Goal: Task Accomplishment & Management: Complete application form

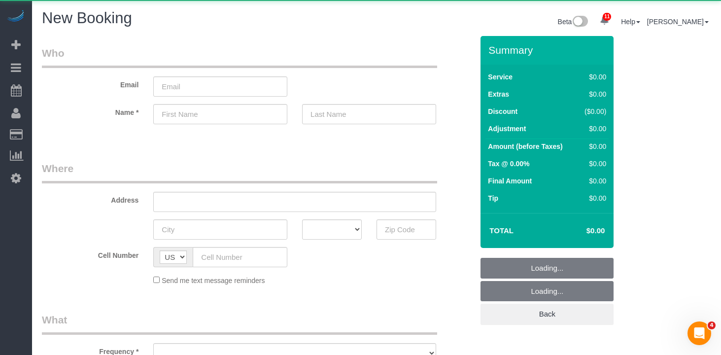
select select "object:2262"
select select "number:89"
select select "number:90"
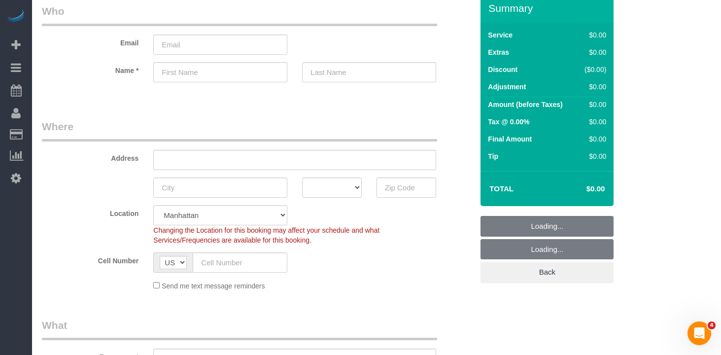
select select "object:2782"
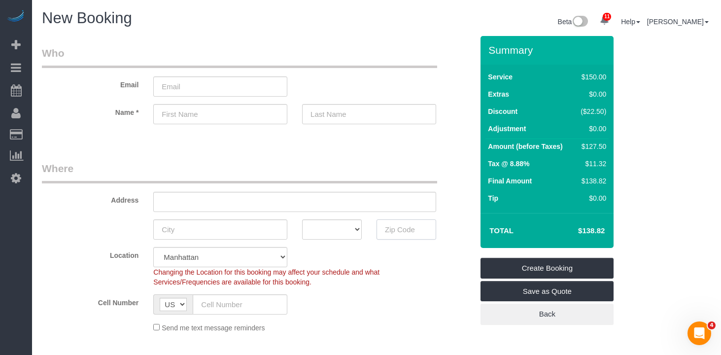
click at [402, 232] on input "text" at bounding box center [406, 229] width 60 height 20
click at [392, 225] on input "11238" at bounding box center [406, 229] width 60 height 20
type input "11238"
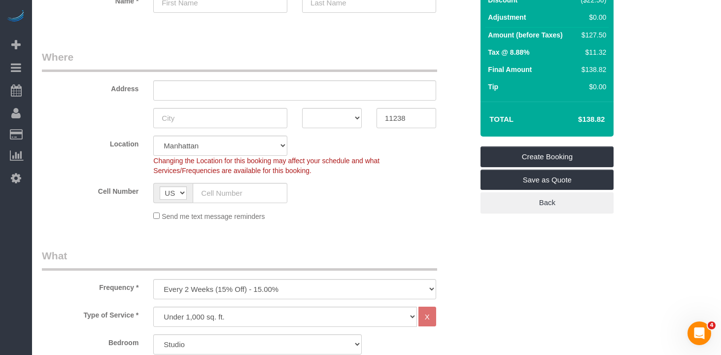
scroll to position [108, 0]
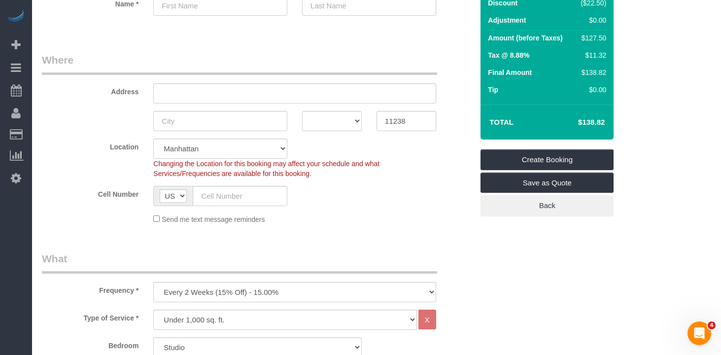
click at [345, 58] on legend "Where" at bounding box center [239, 64] width 395 height 22
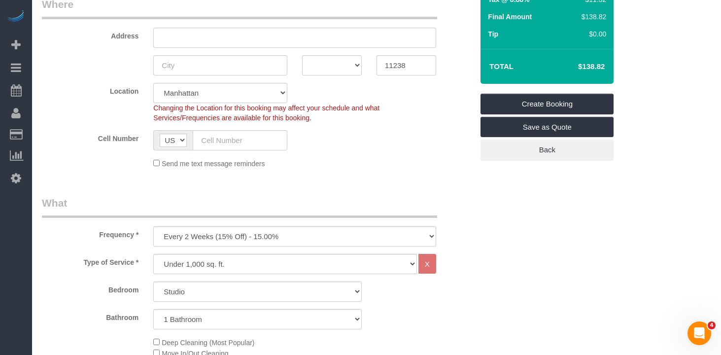
scroll to position [182, 0]
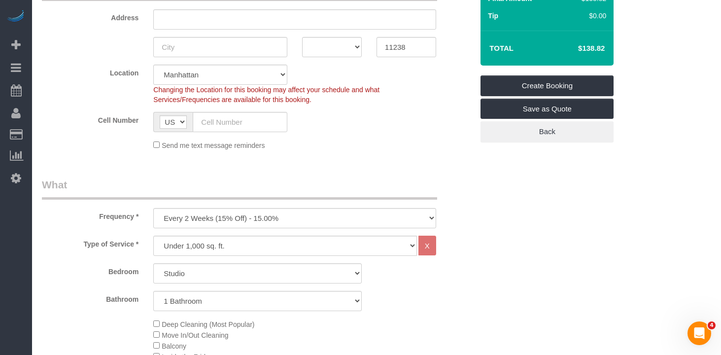
drag, startPoint x: 252, startPoint y: 204, endPoint x: 240, endPoint y: 219, distance: 18.6
click at [252, 204] on div "Frequency * One Time Weekly (20% Off) - 20.00% Every 2 Weeks (15% Off) - 15.00%…" at bounding box center [257, 202] width 446 height 51
click at [238, 221] on select "One Time Weekly (20% Off) - 20.00% Every 2 Weeks (15% Off) - 15.00% Every 4 Wee…" at bounding box center [294, 218] width 283 height 20
select select "object:2783"
click at [153, 208] on select "One Time Weekly (20% Off) - 20.00% Every 2 Weeks (15% Off) - 15.00% Every 4 Wee…" at bounding box center [294, 218] width 283 height 20
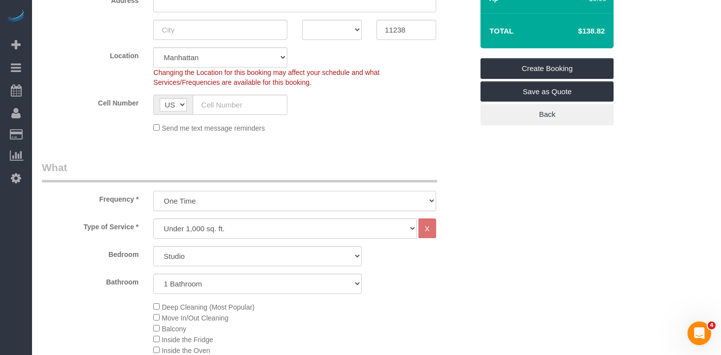
scroll to position [198, 0]
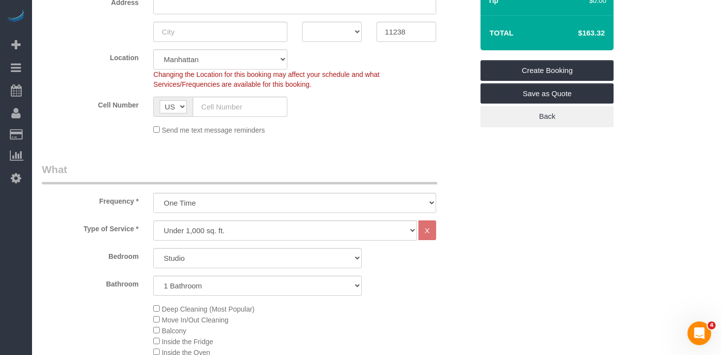
click at [286, 271] on div "Bedroom Studio 1 Bedroom 2 Bedrooms 3 Bedrooms Bathroom 1 Bathroom 2 Bathrooms" at bounding box center [257, 272] width 431 height 48
click at [451, 279] on div "Bathroom 1 Bathroom 2 Bathrooms" at bounding box center [257, 285] width 446 height 20
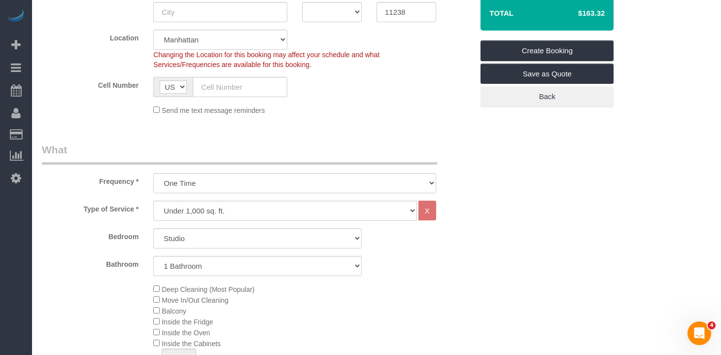
scroll to position [225, 0]
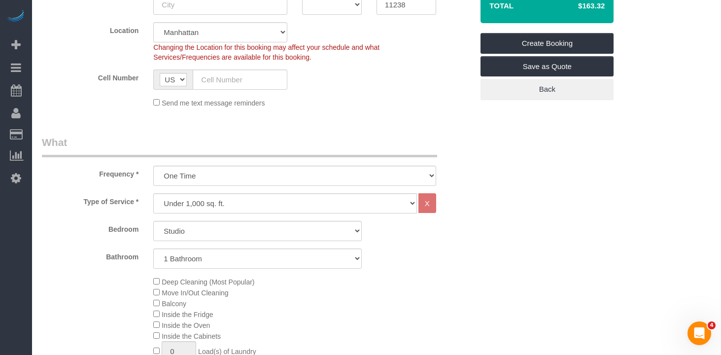
click at [395, 253] on div "Bathroom 1 Bathroom 2 Bathrooms" at bounding box center [257, 258] width 446 height 20
click at [174, 199] on select "Under 1,000 sq. ft. 1,001 - 1,500 sq. ft. 1,500+ sq. ft. Custom Cleaning Office…" at bounding box center [285, 203] width 264 height 20
click at [196, 229] on select "Studio 1 Bedroom 2 Bedrooms 3 Bedrooms" at bounding box center [257, 231] width 208 height 20
select select "3"
click at [153, 221] on select "Studio 1 Bedroom 2 Bedrooms 3 Bedrooms" at bounding box center [257, 231] width 208 height 20
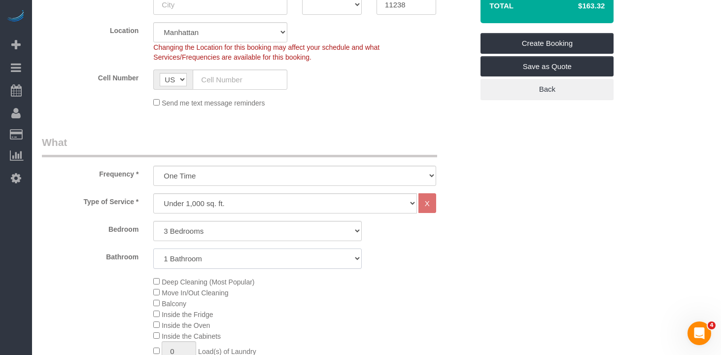
click at [257, 260] on select "1 Bathroom 2 Bathrooms" at bounding box center [257, 258] width 208 height 20
select select "2"
click at [153, 248] on select "1 Bathroom 2 Bathrooms" at bounding box center [257, 258] width 208 height 20
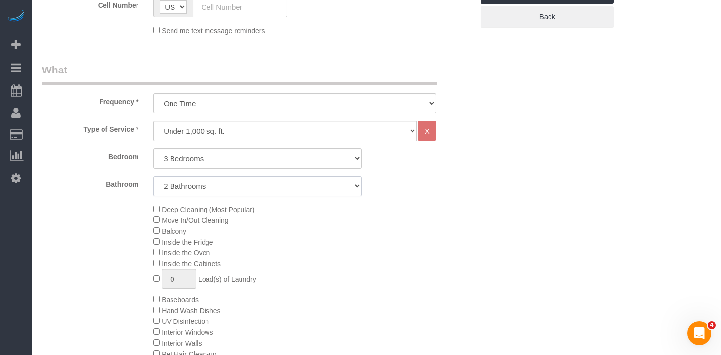
scroll to position [325, 0]
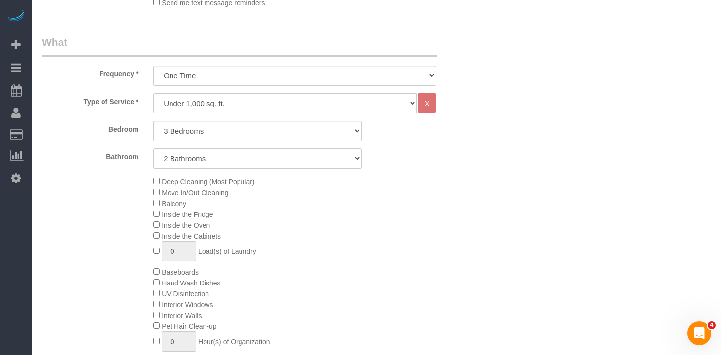
click at [364, 234] on div "Deep Cleaning (Most Popular) Move In/Out Cleaning Balcony Inside the Fridge Ins…" at bounding box center [313, 271] width 334 height 191
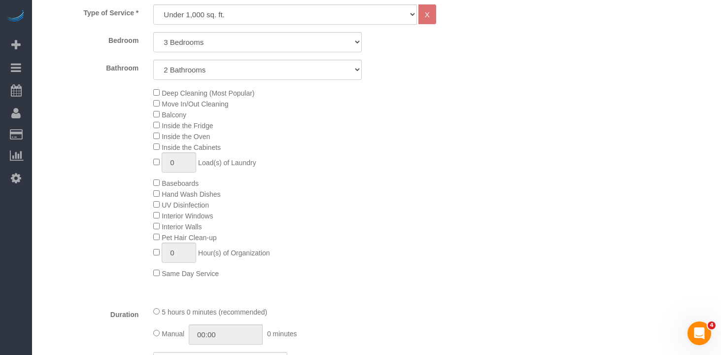
scroll to position [401, 0]
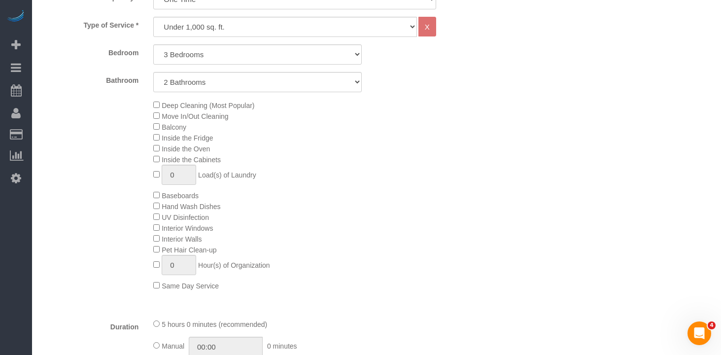
click at [395, 229] on div "Deep Cleaning (Most Popular) Move In/Out Cleaning Balcony Inside the Fridge Ins…" at bounding box center [313, 194] width 334 height 191
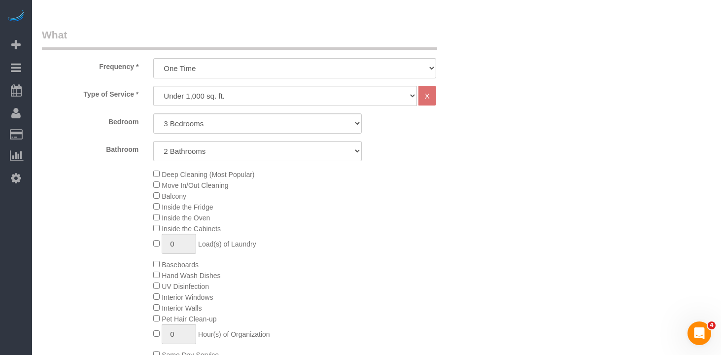
scroll to position [333, 0]
click at [396, 157] on div "Bathroom 1 Bathroom 2 Bathrooms" at bounding box center [257, 149] width 446 height 20
click at [220, 90] on select "Under 1,000 sq. ft. 1,001 - 1,500 sq. ft. 1,500+ sq. ft. Custom Cleaning Office…" at bounding box center [285, 94] width 264 height 20
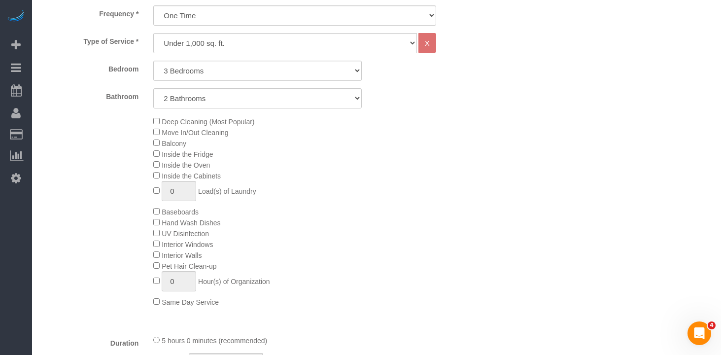
click at [417, 244] on div "Deep Cleaning (Most Popular) Move In/Out Cleaning Balcony Inside the Fridge Ins…" at bounding box center [313, 211] width 334 height 191
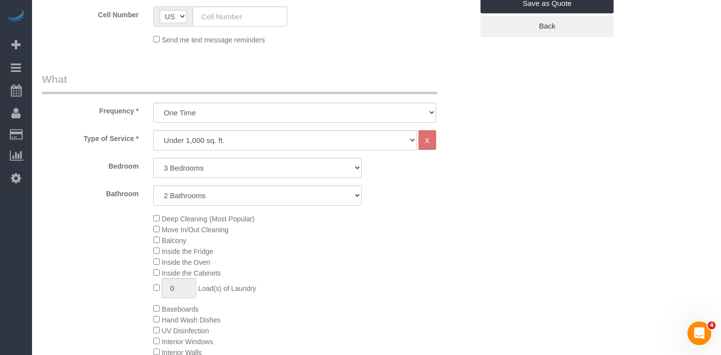
scroll to position [268, 0]
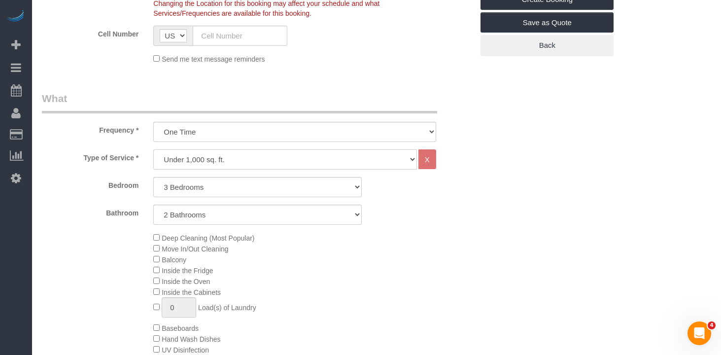
click at [214, 166] on select "Under 1,000 sq. ft. 1,001 - 1,500 sq. ft. 1,500+ sq. ft. Custom Cleaning Office…" at bounding box center [285, 159] width 264 height 20
select select "212"
click at [153, 149] on select "Under 1,000 sq. ft. 1,001 - 1,500 sq. ft. 1,500+ sq. ft. Custom Cleaning Office…" at bounding box center [285, 159] width 264 height 20
select select "2"
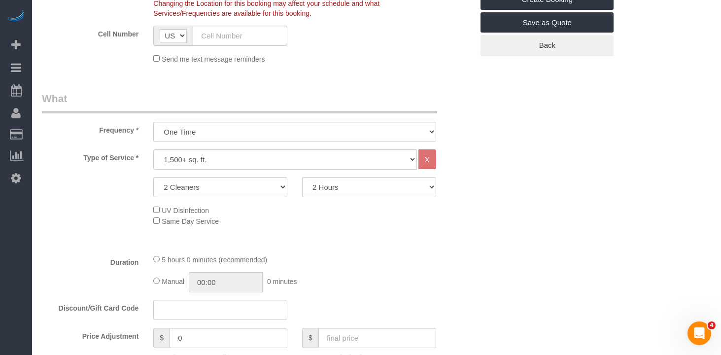
click at [108, 191] on div "2 Cleaners 3 Cleaners 4 Cleaners 5 Cleaners 2 Hours 2.5 Hours 3 Hours 3.5 Hours…" at bounding box center [257, 187] width 446 height 20
click at [431, 228] on div "Type of Service * Under 1,000 sq. ft. 1,001 - 1,500 sq. ft. 1,500+ sq. ft. Cust…" at bounding box center [257, 197] width 431 height 97
click at [263, 194] on select "2 Cleaners 3 Cleaners 4 Cleaners 5 Cleaners" at bounding box center [220, 187] width 134 height 20
click at [355, 190] on select "2 Hours 2.5 Hours 3 Hours 3.5 Hours 4 Hours 4.5 Hours 5 Hours 5.5 Hours 6 Hours…" at bounding box center [369, 187] width 134 height 20
select select "240"
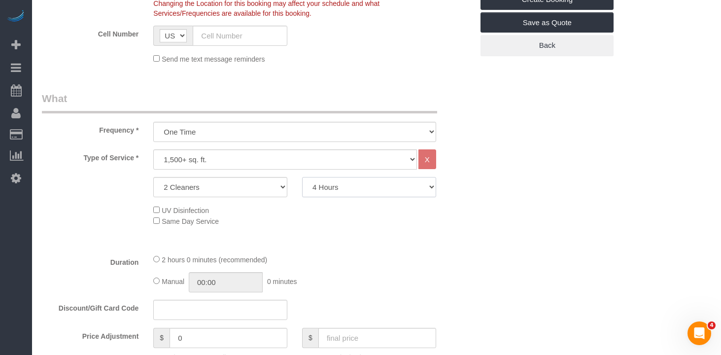
click at [302, 177] on select "2 Hours 2.5 Hours 3 Hours 3.5 Hours 4 Hours 4.5 Hours 5 Hours 5.5 Hours 6 Hours…" at bounding box center [369, 187] width 134 height 20
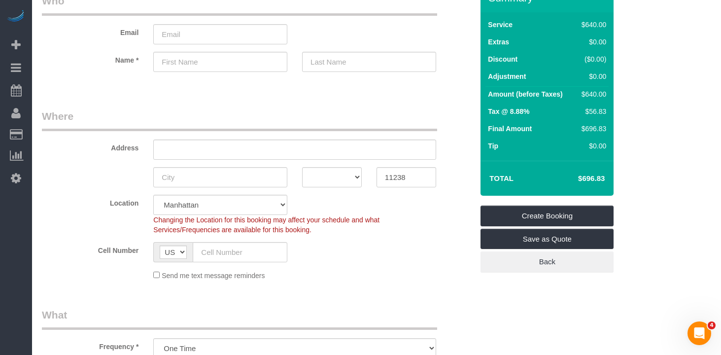
scroll to position [0, 0]
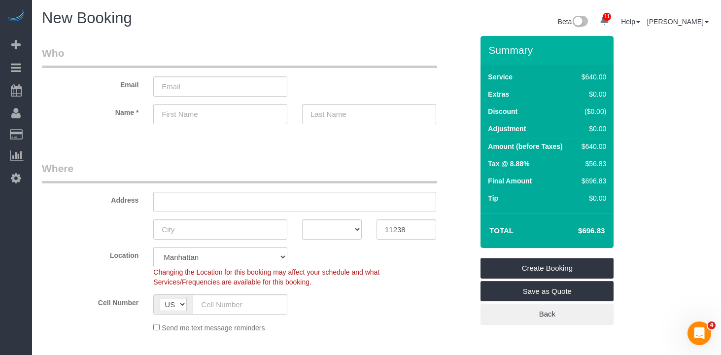
click at [355, 164] on legend "Where" at bounding box center [239, 172] width 395 height 22
click at [575, 228] on h4 "$696.83" at bounding box center [576, 231] width 56 height 8
drag, startPoint x: 574, startPoint y: 234, endPoint x: 624, endPoint y: 236, distance: 49.8
click at [624, 236] on div "Summary Service $640.00 Extras $0.00 Discount ($0.00) Adjustment $0.00 Amount (…" at bounding box center [556, 190] width 167 height 308
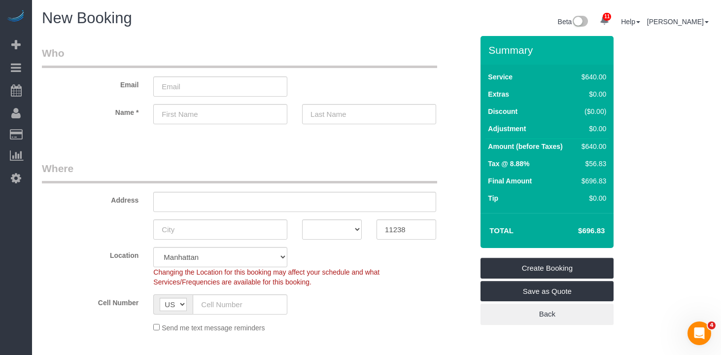
click at [625, 233] on div "Summary Service $640.00 Extras $0.00 Discount ($0.00) Adjustment $0.00 Amount (…" at bounding box center [556, 190] width 167 height 308
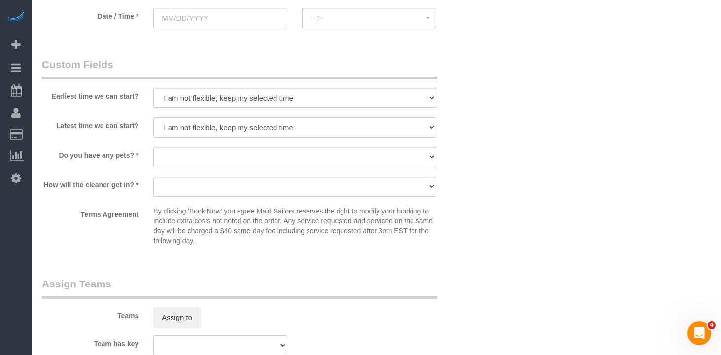
scroll to position [914, 0]
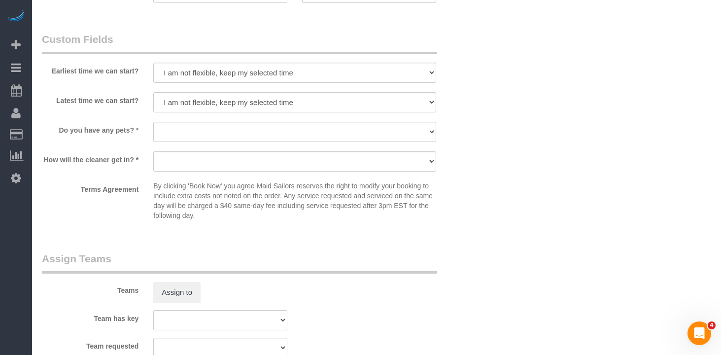
click at [469, 216] on div "Terms Agreement By clicking 'Book Now' you agree Maid Sailors reserves the righ…" at bounding box center [257, 203] width 446 height 44
click at [468, 203] on div "Terms Agreement By clicking 'Book Now' you agree Maid Sailors reserves the righ…" at bounding box center [257, 203] width 446 height 44
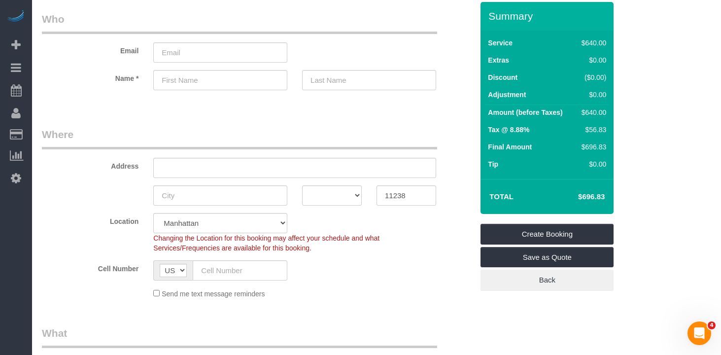
scroll to position [0, 0]
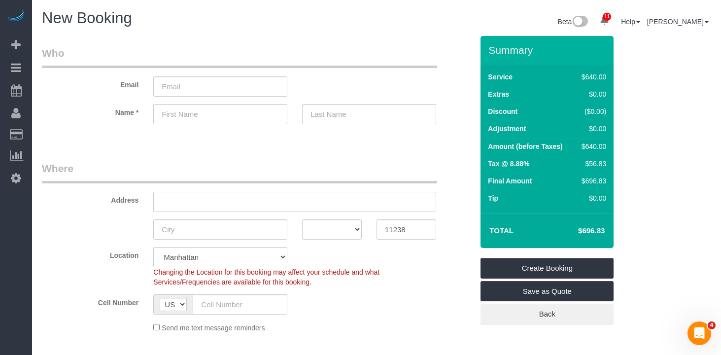
click at [260, 200] on input "text" at bounding box center [294, 202] width 283 height 20
type input "287 Park Place 2 Brooklyn NY 11238"
drag, startPoint x: 196, startPoint y: 149, endPoint x: 201, endPoint y: 153, distance: 6.3
drag, startPoint x: 252, startPoint y: 190, endPoint x: 266, endPoint y: 193, distance: 14.2
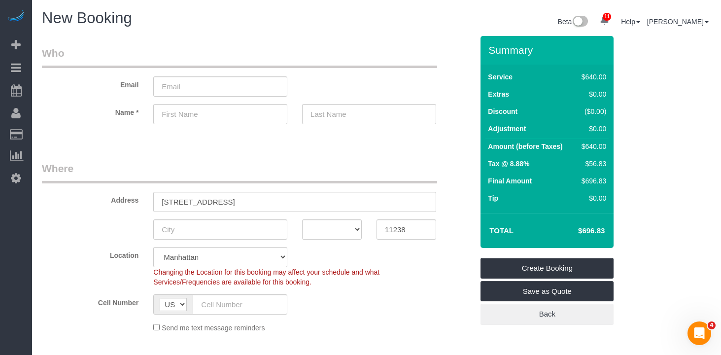
click at [252, 190] on div "Address 287 Park Place 2 Brooklyn NY 11238" at bounding box center [257, 186] width 446 height 51
drag, startPoint x: 322, startPoint y: 201, endPoint x: -195, endPoint y: 136, distance: 521.3
click at [0, 136] on html "11 Beta Your Notifications You have 0 alerts × You have 4 to charge for 08/18/2…" at bounding box center [360, 177] width 721 height 355
select select "6"
select select "object:2904"
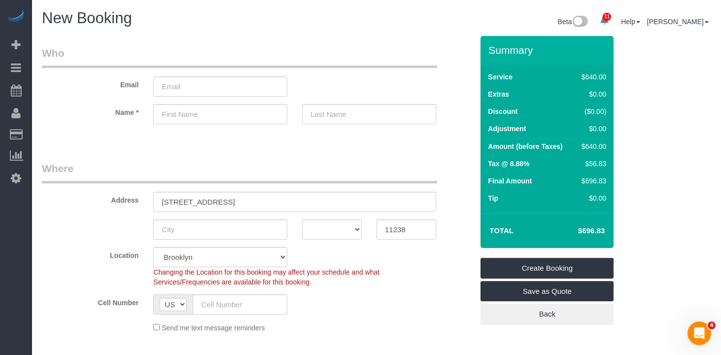
drag, startPoint x: 354, startPoint y: 307, endPoint x: 348, endPoint y: 302, distance: 8.1
click at [350, 304] on div "Cell Number AF AL DZ AD AO AI AQ AG AR AM AW AU AT AZ BS BH BD BB BY BE BZ BJ B…" at bounding box center [257, 304] width 446 height 20
click at [270, 199] on input "287 Park Place 2 Brooklyn NY 11238" at bounding box center [294, 202] width 283 height 20
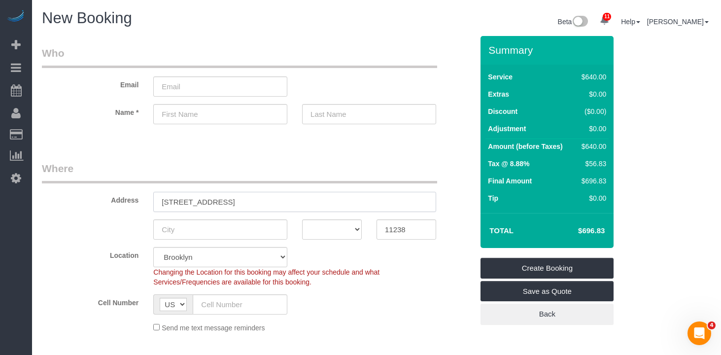
type input "287 Park Place 2 Brooklyn NY"
click at [351, 225] on select "AK AL AR AZ CA CO CT DC DE FL GA HI IA ID IL IN KS KY LA MA MD ME MI MN MO MS M…" at bounding box center [332, 229] width 60 height 20
select select "NY"
click at [302, 219] on select "AK AL AR AZ CA CO CT DC DE FL GA HI IA ID IL IN KS KY LA MA MD ME MI MN MO MS M…" at bounding box center [332, 229] width 60 height 20
click at [334, 260] on div "Location Manhattan Austin Boston Bronx Brooklyn Charlotte Denver New Jersey Por…" at bounding box center [257, 267] width 446 height 40
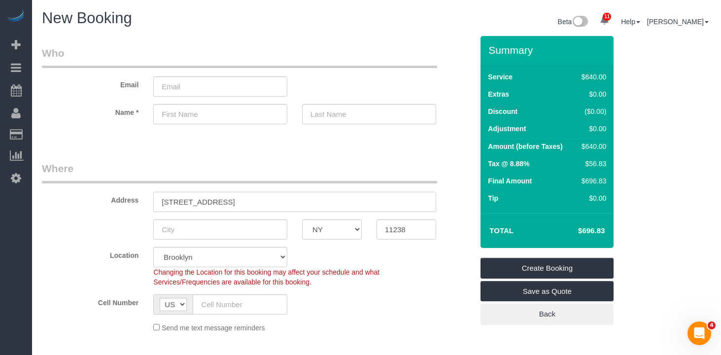
click at [291, 200] on input "287 Park Place 2 Brooklyn NY" at bounding box center [294, 202] width 283 height 20
click at [250, 202] on input "287 Park Place 2 Brooklyn NY" at bounding box center [294, 202] width 283 height 20
click at [223, 232] on input "text" at bounding box center [220, 229] width 134 height 20
type input "[GEOGRAPHIC_DATA]"
click at [315, 208] on input "287 Park Place 2 Brooklyn NY" at bounding box center [294, 202] width 283 height 20
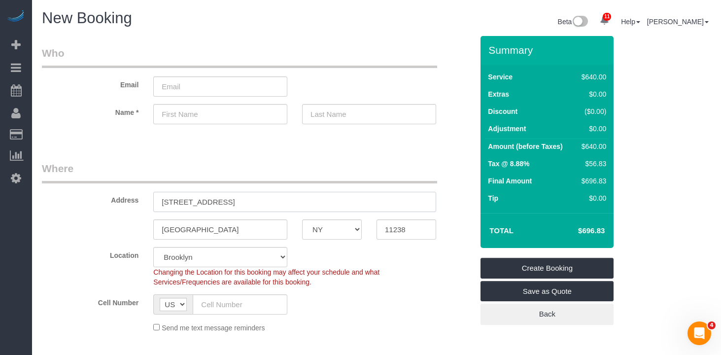
drag, startPoint x: 346, startPoint y: 203, endPoint x: 221, endPoint y: 202, distance: 125.1
click at [221, 202] on input "287 Park Place 2 Brooklyn NY" at bounding box center [294, 202] width 283 height 20
click at [369, 274] on span "Changing the Location for this booking may affect your schedule and what Servic…" at bounding box center [266, 277] width 226 height 18
click at [223, 201] on input "287 Park Place 2" at bounding box center [294, 202] width 283 height 20
click at [213, 202] on input "287 Park Place 2" at bounding box center [294, 202] width 283 height 20
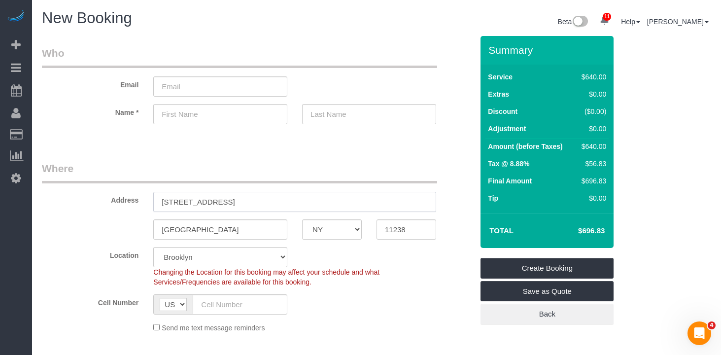
click at [214, 203] on input "287 Park Place 2" at bounding box center [294, 202] width 283 height 20
drag, startPoint x: 211, startPoint y: 205, endPoint x: 220, endPoint y: 210, distance: 10.1
click at [211, 205] on input "287 Park Place 2" at bounding box center [294, 202] width 283 height 20
click at [228, 203] on input "[STREET_ADDRESS]" at bounding box center [294, 202] width 283 height 20
click at [215, 205] on input "[STREET_ADDRESS]" at bounding box center [294, 202] width 283 height 20
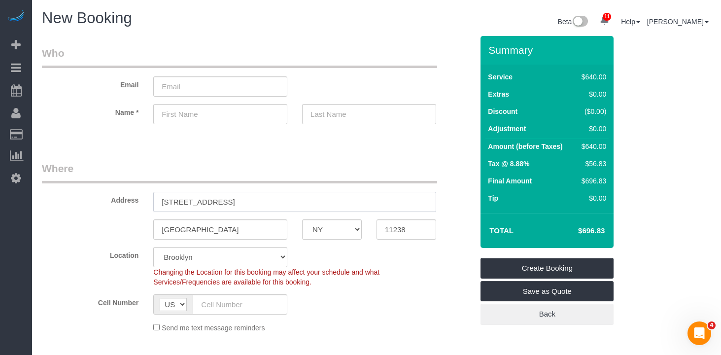
drag, startPoint x: 277, startPoint y: 202, endPoint x: 106, endPoint y: 192, distance: 171.2
click at [106, 192] on div "Address 287 Park Place, 2" at bounding box center [257, 186] width 446 height 51
type input "[STREET_ADDRESS]"
click at [169, 228] on input "[GEOGRAPHIC_DATA]" at bounding box center [220, 229] width 134 height 20
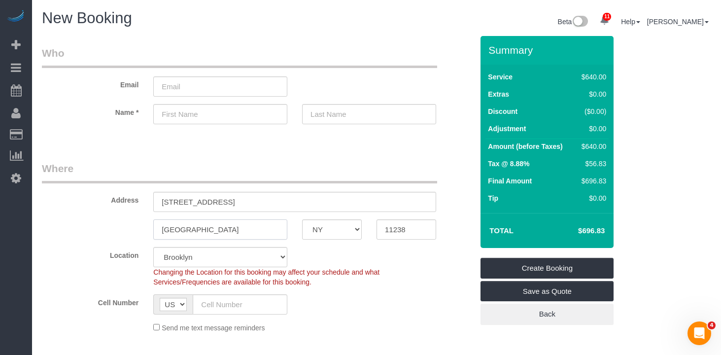
click at [169, 228] on input "[GEOGRAPHIC_DATA]" at bounding box center [220, 229] width 134 height 20
click at [199, 114] on input "text" at bounding box center [220, 114] width 134 height 20
click at [221, 104] on input "text" at bounding box center [220, 114] width 134 height 20
type input "Laurra"
type input "[PERSON_NAME]"
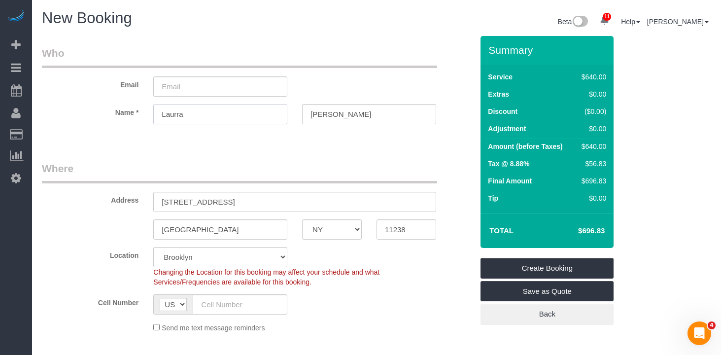
click at [179, 117] on input "Laurra" at bounding box center [220, 114] width 134 height 20
type input "[PERSON_NAME]"
click at [168, 83] on input "email" at bounding box center [220, 86] width 134 height 20
type input "Lauramwoods96@gmail.com"
click at [288, 311] on div "AF AL DZ AD AO AI AQ AG AR AM AW AU AT AZ BS BH BD BB BY BE BZ BJ BM BT BO BA B…" at bounding box center [220, 304] width 149 height 20
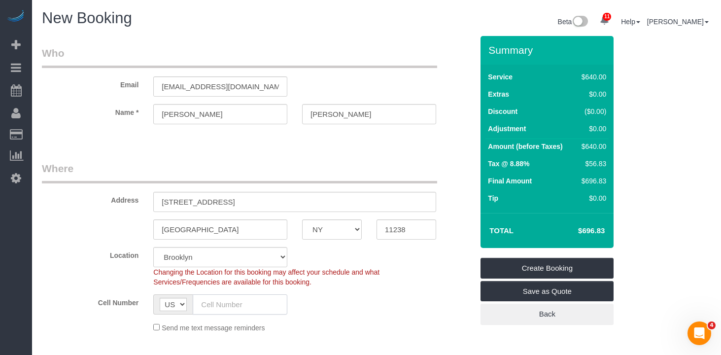
click at [246, 301] on input "text" at bounding box center [240, 304] width 95 height 20
click at [231, 301] on input "text" at bounding box center [240, 304] width 95 height 20
paste input "text"
click at [383, 301] on div "Cell Number AF AL DZ AD AO AI AQ AG AR AM AW AU AT AZ BS BH BD BB BY BE BZ BJ B…" at bounding box center [257, 304] width 446 height 20
click at [248, 304] on input "text" at bounding box center [240, 304] width 95 height 20
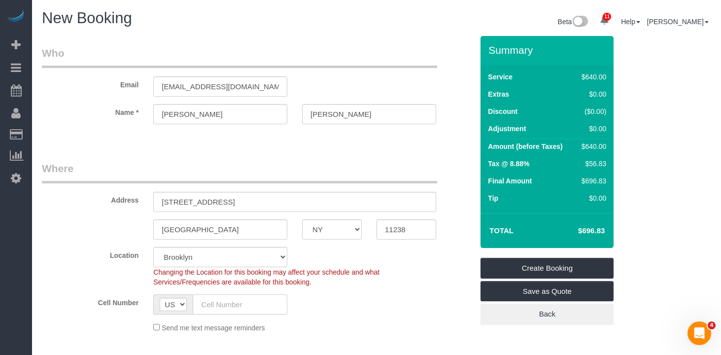
paste input "text"
click at [248, 304] on input "text" at bounding box center [240, 304] width 95 height 20
click at [232, 303] on input "text" at bounding box center [240, 304] width 95 height 20
paste input "[PHONE_NUMBER]"
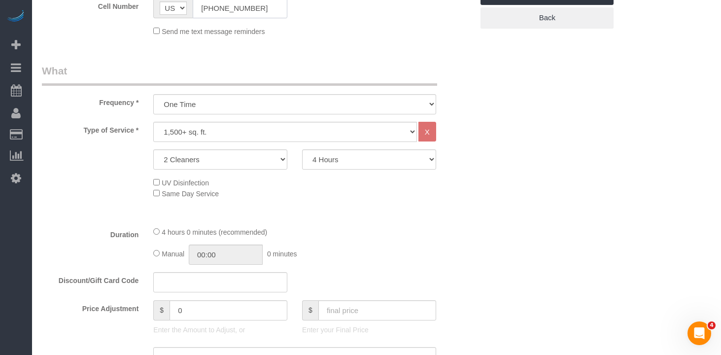
scroll to position [325, 0]
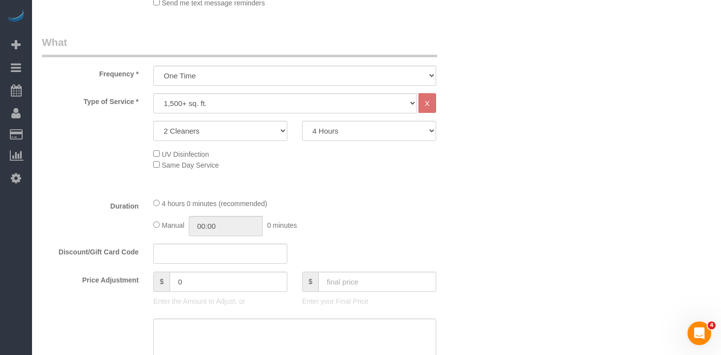
type input "[PHONE_NUMBER]"
click at [410, 229] on div "Manual 00:00 0 minutes" at bounding box center [294, 226] width 283 height 20
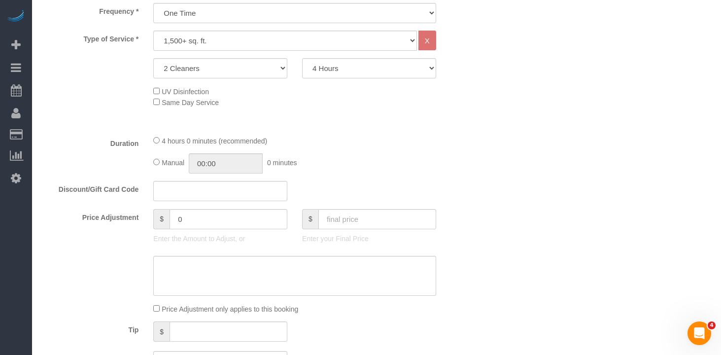
scroll to position [441, 0]
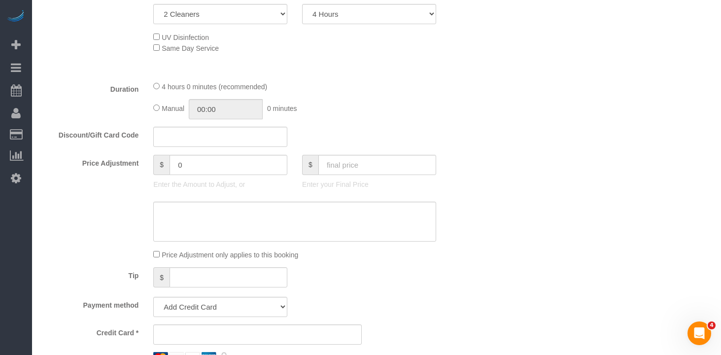
click at [524, 217] on div "Who Email Lauramwoods96@gmail.com Name * Laura Woods Where Address 287 Park Pla…" at bounding box center [376, 299] width 669 height 1409
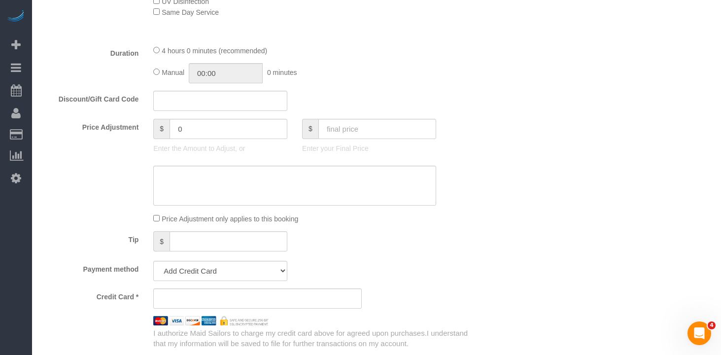
scroll to position [563, 0]
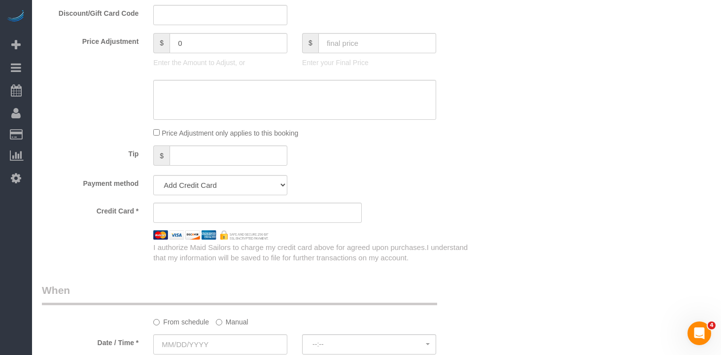
click at [450, 208] on div "Credit Card *" at bounding box center [257, 212] width 446 height 20
click at [208, 189] on select "Add Credit Card Cash Check Paypal" at bounding box center [220, 185] width 134 height 20
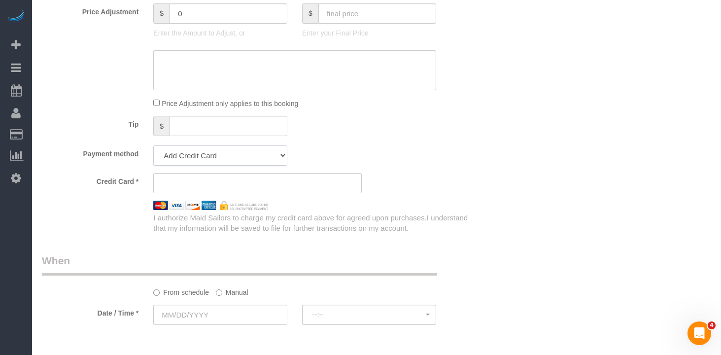
scroll to position [631, 0]
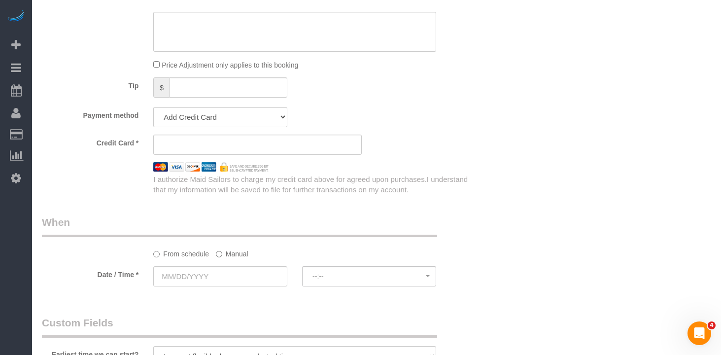
drag, startPoint x: 344, startPoint y: 238, endPoint x: 245, endPoint y: 261, distance: 101.6
click at [342, 239] on div "From schedule Manual" at bounding box center [257, 237] width 446 height 44
click at [233, 264] on sui-booking-spot "From schedule Manual Date / Time * --:-- --:--" at bounding box center [257, 251] width 431 height 73
click at [230, 282] on input "text" at bounding box center [220, 276] width 134 height 20
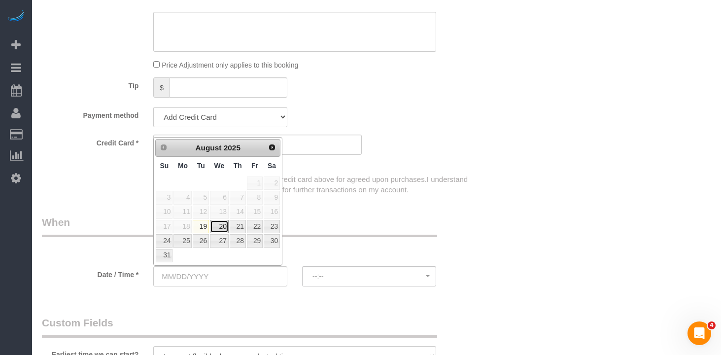
click at [215, 224] on link "20" at bounding box center [219, 226] width 19 height 13
type input "[DATE]"
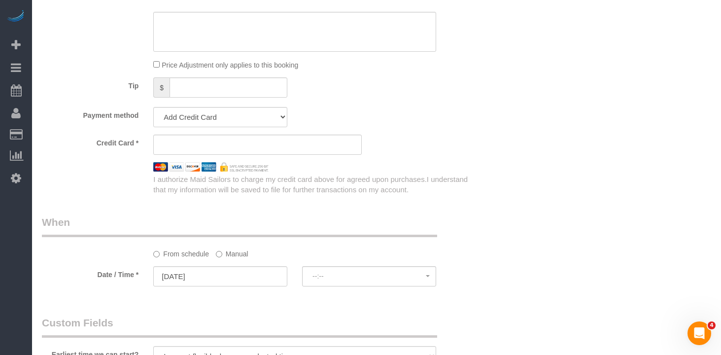
drag, startPoint x: 354, startPoint y: 221, endPoint x: 343, endPoint y: 262, distance: 41.7
click at [354, 222] on legend "When" at bounding box center [239, 226] width 395 height 22
click at [340, 283] on button "--:--" at bounding box center [369, 276] width 134 height 20
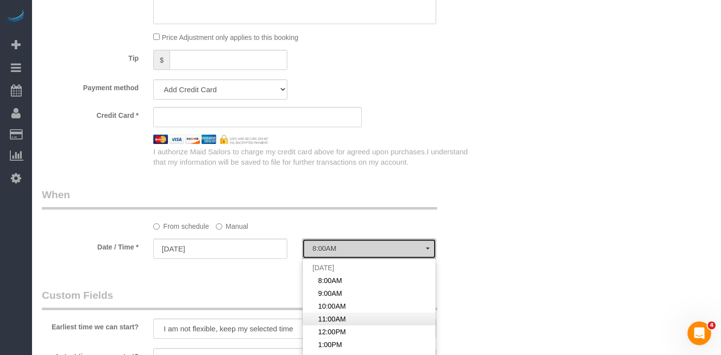
scroll to position [681, 0]
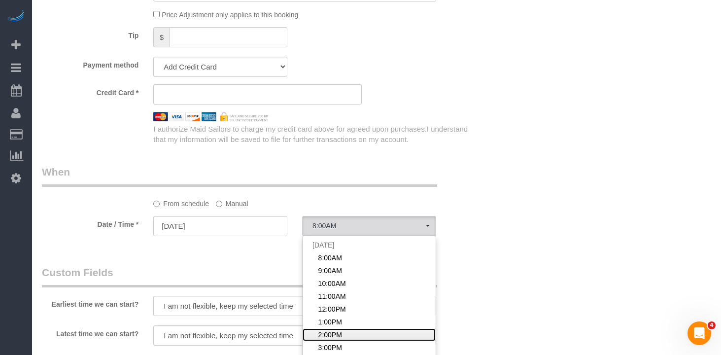
drag, startPoint x: 346, startPoint y: 334, endPoint x: 221, endPoint y: 332, distance: 125.1
click at [342, 335] on link "2:00PM" at bounding box center [368, 334] width 133 height 13
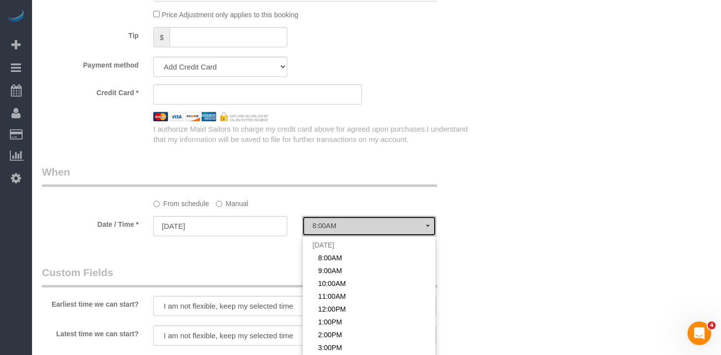
select select "spot86"
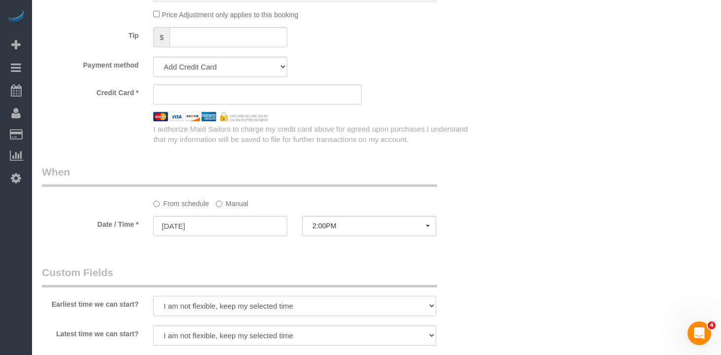
click at [191, 307] on select "I am not flexible, keep my selected time 8:00 AM 9:00 AM 10:00 AM 11:00 AM 12:0…" at bounding box center [294, 306] width 283 height 20
select select "number:58"
click at [153, 296] on select "I am not flexible, keep my selected time 8:00 AM 9:00 AM 10:00 AM 11:00 AM 12:0…" at bounding box center [294, 306] width 283 height 20
click at [194, 335] on select "I am not flexible, keep my selected time 8:00 AM 9:00 AM 10:00 AM 11:00 AM 12:0…" at bounding box center [294, 335] width 283 height 20
select select "number:75"
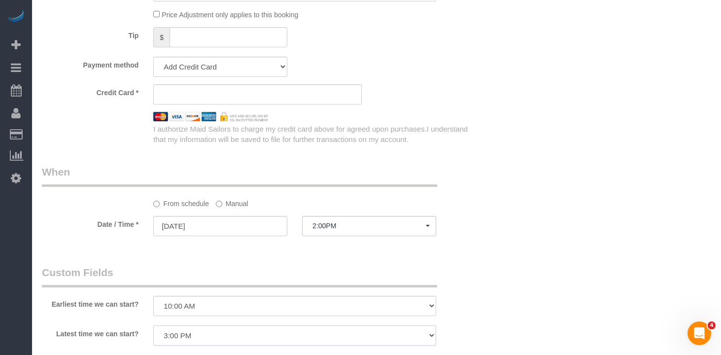
click at [153, 325] on select "I am not flexible, keep my selected time 8:00 AM 9:00 AM 10:00 AM 11:00 AM 12:0…" at bounding box center [294, 335] width 283 height 20
click at [481, 248] on div "Who Email Lauramwoods96@gmail.com Name * Laura Woods Where Address 287 Park Pla…" at bounding box center [376, 59] width 669 height 1409
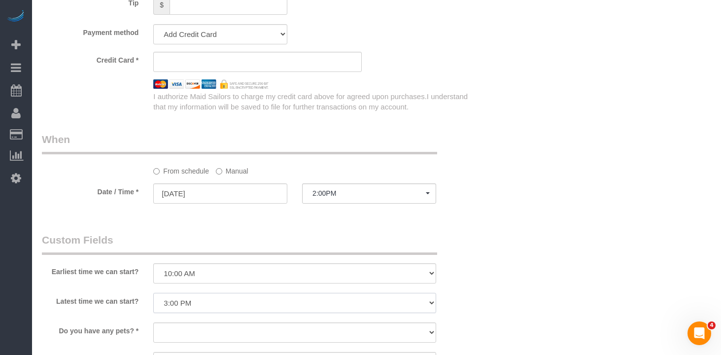
click at [213, 308] on select "I am not flexible, keep my selected time 8:00 AM 9:00 AM 10:00 AM 11:00 AM 12:0…" at bounding box center [294, 303] width 283 height 20
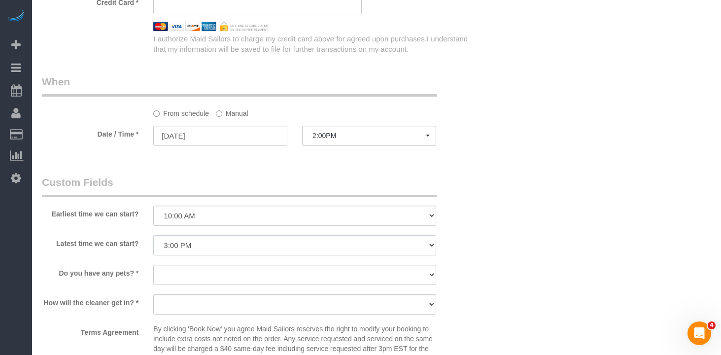
scroll to position [855, 0]
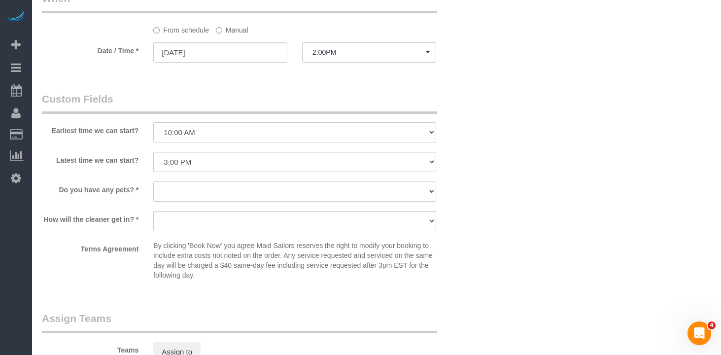
click at [188, 184] on select "Dog Cat None" at bounding box center [294, 191] width 283 height 20
select select "number:15"
click at [153, 181] on select "Dog Cat None" at bounding box center [294, 191] width 283 height 20
click at [207, 220] on select "We'll let you in. Doorman/Front Desk has the key. Other (Provide details)" at bounding box center [294, 221] width 283 height 20
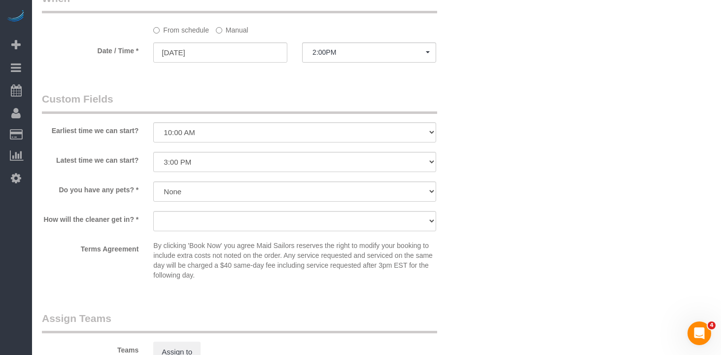
drag, startPoint x: 146, startPoint y: 213, endPoint x: 158, endPoint y: 217, distance: 12.3
click at [146, 213] on div "We'll let you in. Doorman/Front Desk has the key. Other (Provide details)" at bounding box center [295, 222] width 298 height 22
click at [241, 233] on sui-booking-custom-fields "Earliest time we can start? I am not flexible, keep my selected time 8:00 AM 9:…" at bounding box center [257, 188] width 431 height 193
click at [245, 222] on select "We'll let you in. Doorman/Front Desk has the key. Other (Provide details)" at bounding box center [294, 221] width 283 height 20
select select "number:5"
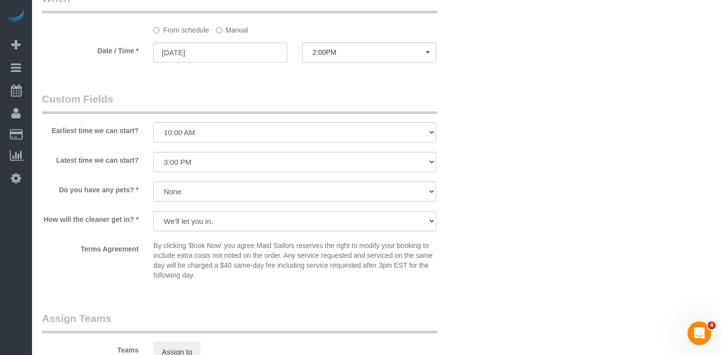
click at [153, 211] on select "We'll let you in. Doorman/Front Desk has the key. Other (Provide details)" at bounding box center [294, 221] width 283 height 20
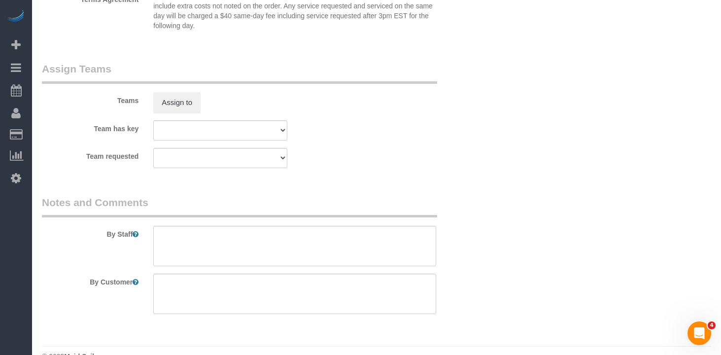
scroll to position [1125, 0]
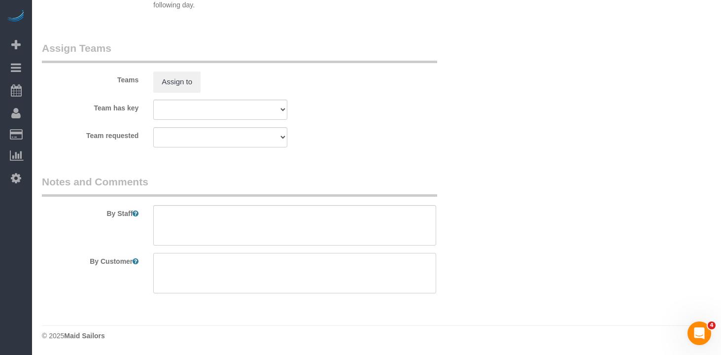
click at [225, 265] on textarea at bounding box center [294, 273] width 283 height 40
click at [432, 137] on div "Team requested 000- Donna Mercado 000 - Partnerships 000 - TEAM JOB 1 - Abdoula…" at bounding box center [257, 137] width 446 height 20
click at [225, 260] on textarea at bounding box center [294, 273] width 283 height 40
click at [307, 281] on textarea at bounding box center [294, 273] width 283 height 40
drag, startPoint x: 365, startPoint y: 263, endPoint x: -152, endPoint y: 234, distance: 517.5
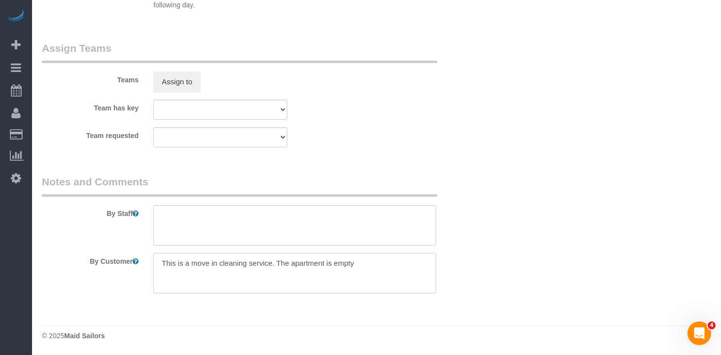
type textarea "This is a deep cleaning for a 5 bedrooms and 2 bathrooms apartment. Cleaning pr…"
click at [194, 217] on textarea at bounding box center [294, 225] width 283 height 40
click at [193, 217] on textarea at bounding box center [294, 225] width 283 height 40
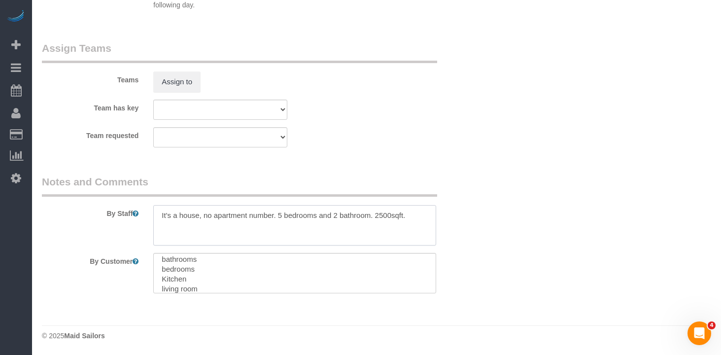
type textarea "It's a house, no apartment number. 5 bedrooms and 2 bathroom. 2500sqft."
drag, startPoint x: 233, startPoint y: 268, endPoint x: 218, endPoint y: 278, distance: 18.6
click at [233, 269] on textarea at bounding box center [294, 273] width 283 height 40
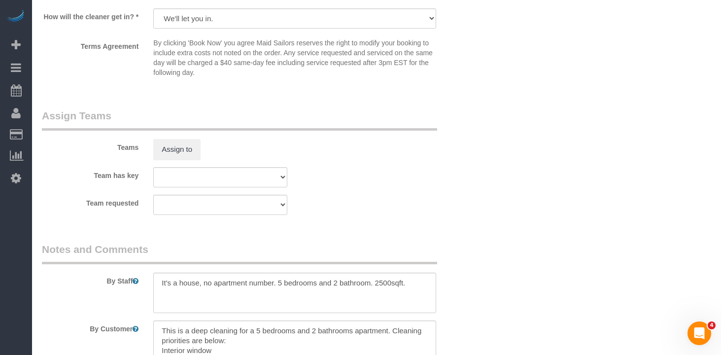
scroll to position [1125, 0]
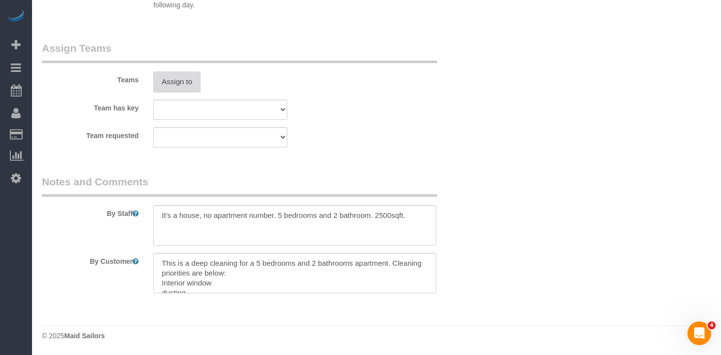
click at [184, 77] on button "Assign to" at bounding box center [176, 81] width 47 height 21
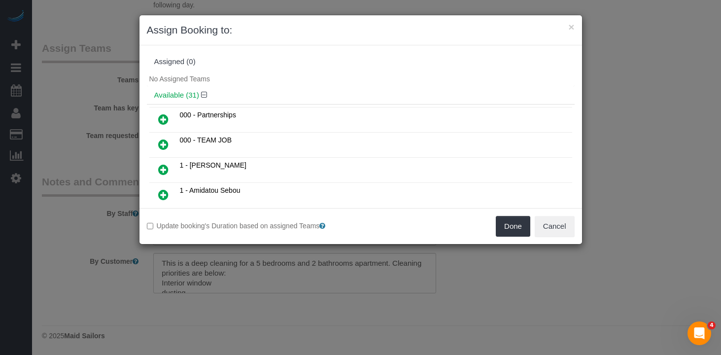
scroll to position [0, 0]
click at [163, 144] on icon at bounding box center [163, 144] width 10 height 12
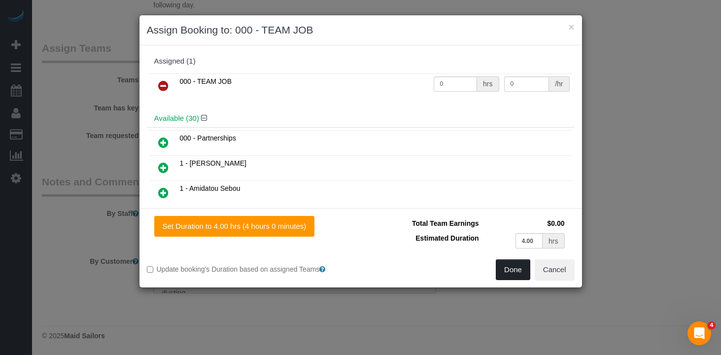
click at [504, 268] on button "Done" at bounding box center [513, 269] width 34 height 21
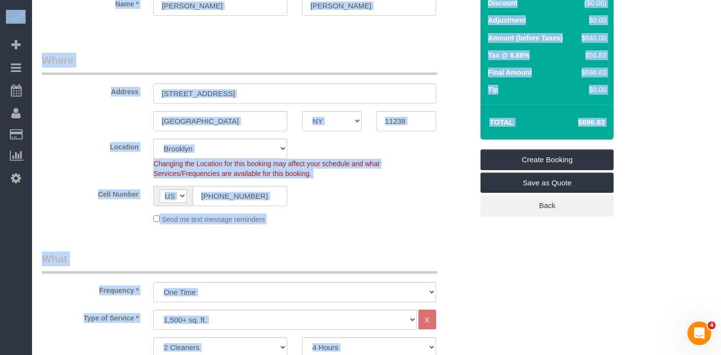
scroll to position [0, 0]
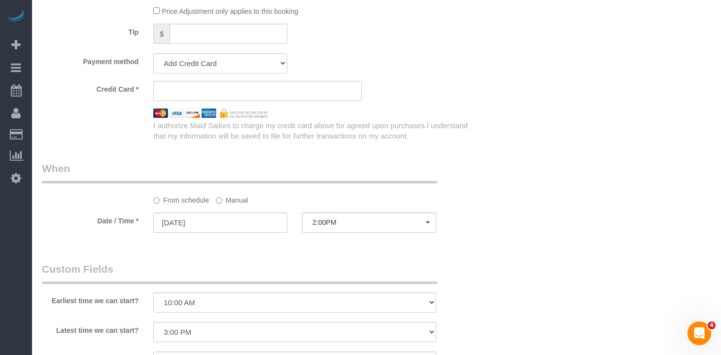
scroll to position [683, 0]
click at [252, 97] on sui-stripe-card at bounding box center [257, 92] width 208 height 20
click at [188, 163] on legend "When" at bounding box center [239, 174] width 395 height 22
click at [499, 94] on div "Who Email Lauramwoods96@gmail.com Name * Laura Woods Where Address 287 Park Pla…" at bounding box center [376, 57] width 669 height 1409
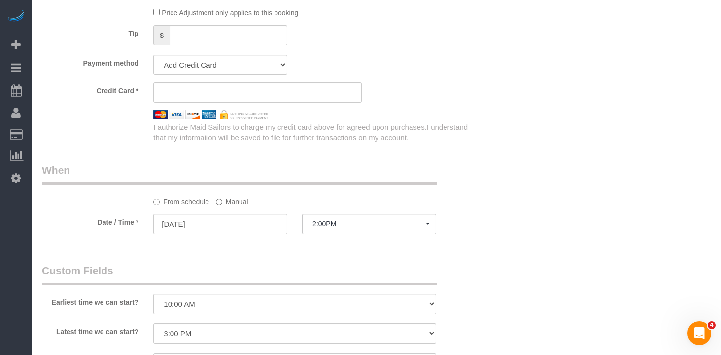
click at [402, 154] on div "Who Email Lauramwoods96@gmail.com Name * Laura Woods Where Address 287 Park Pla…" at bounding box center [257, 57] width 446 height 1409
click at [88, 167] on legend "When" at bounding box center [239, 174] width 395 height 22
click at [442, 88] on div "Credit Card *" at bounding box center [257, 92] width 446 height 20
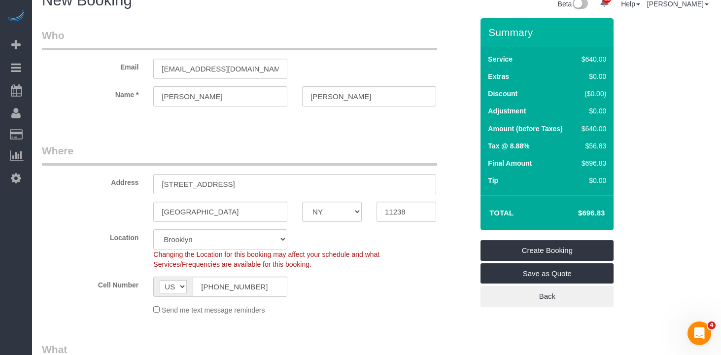
scroll to position [0, 0]
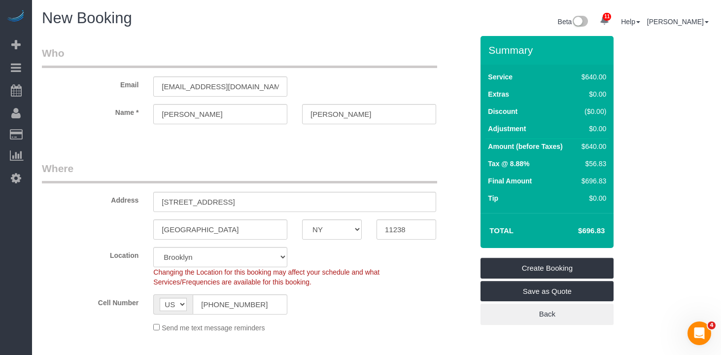
click at [377, 170] on legend "Where" at bounding box center [239, 172] width 395 height 22
click at [403, 294] on div "Cell Number AF AL DZ AD AO AI AQ AG AR AM AW AU AT AZ BS BH BD BB BY BE BZ BJ B…" at bounding box center [257, 304] width 446 height 20
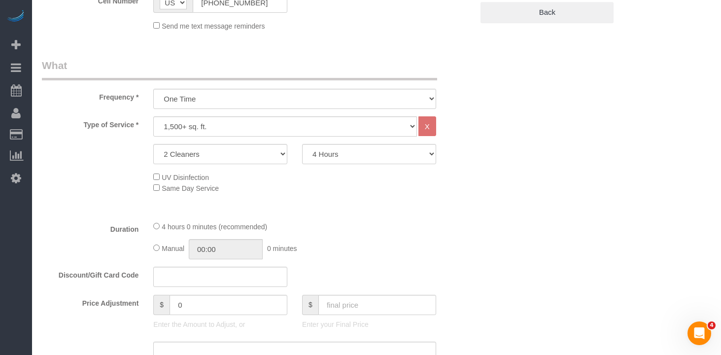
scroll to position [281, 0]
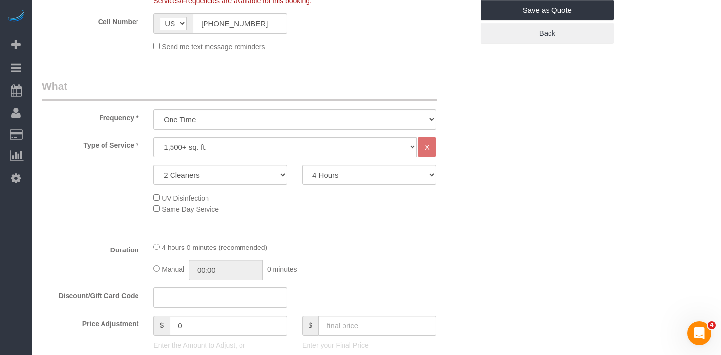
click at [383, 277] on div "Manual 00:00 0 minutes" at bounding box center [294, 270] width 283 height 20
click at [395, 266] on div "Manual 00:00 0 minutes" at bounding box center [294, 269] width 283 height 20
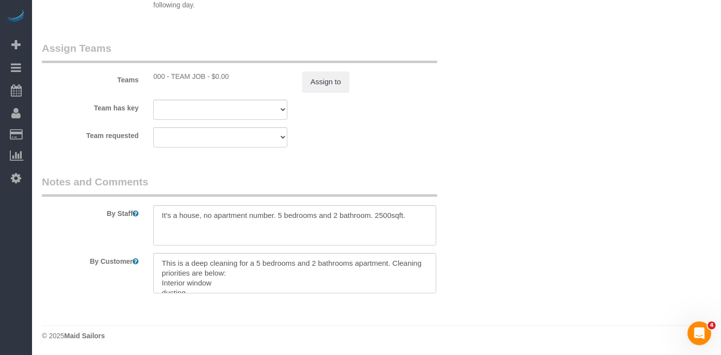
scroll to position [1, 0]
click at [237, 288] on textarea at bounding box center [294, 273] width 283 height 40
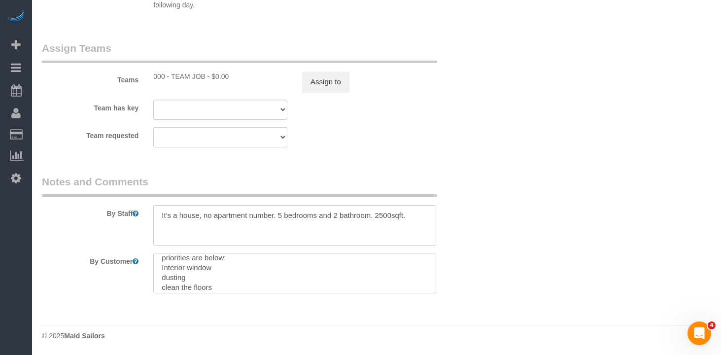
scroll to position [19, 0]
click at [219, 263] on textarea at bounding box center [294, 273] width 283 height 40
type textarea "This is a deep cleaning for a 5 bedrooms and 2 bathrooms apartment. Cleaning pr…"
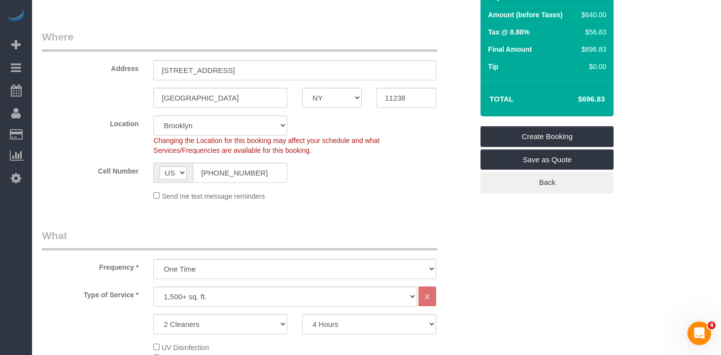
scroll to position [130, 0]
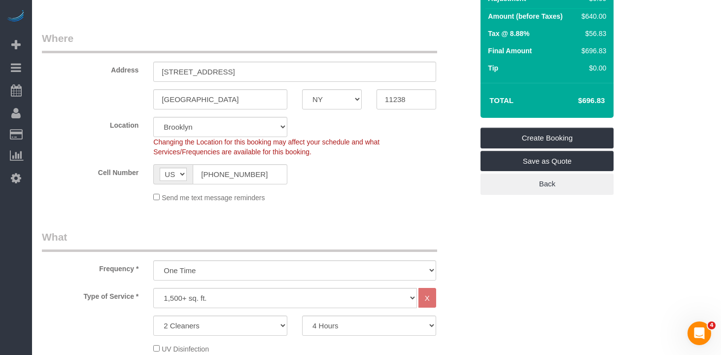
drag, startPoint x: 370, startPoint y: 177, endPoint x: 379, endPoint y: 180, distance: 9.3
click at [370, 178] on div "Cell Number AF AL DZ AD AO AI AQ AG AR AM AW AU AT AZ BS BH BD BB BY BE BZ BJ B…" at bounding box center [257, 174] width 446 height 20
click at [523, 133] on link "Create Booking" at bounding box center [546, 138] width 133 height 21
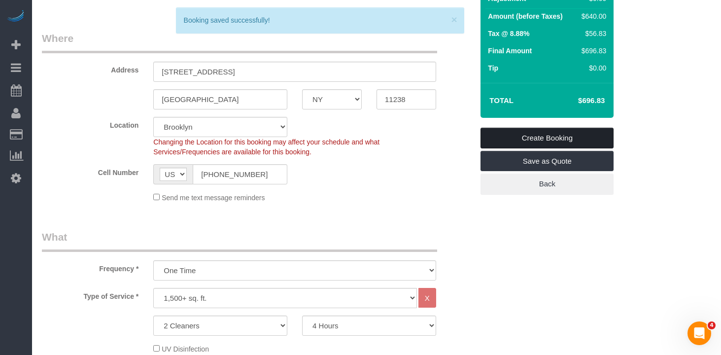
scroll to position [0, 0]
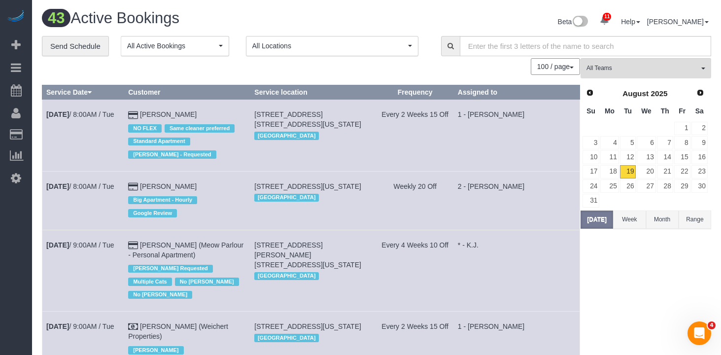
drag, startPoint x: 322, startPoint y: 77, endPoint x: 299, endPoint y: 68, distance: 24.2
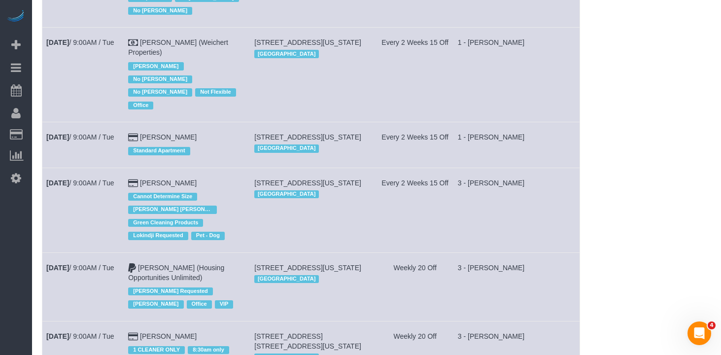
scroll to position [1246, 0]
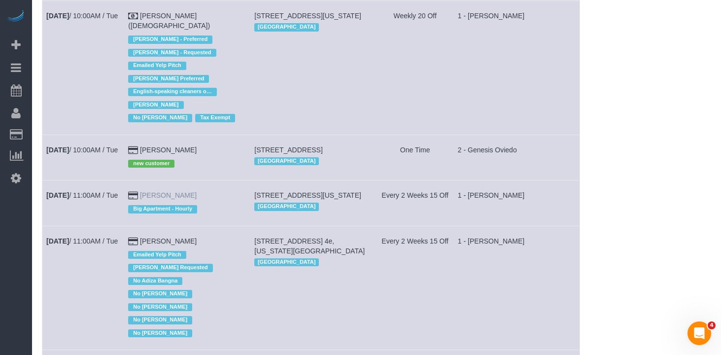
drag, startPoint x: 225, startPoint y: 176, endPoint x: 149, endPoint y: 173, distance: 75.4
click at [149, 180] on td "Marc Brodherson Big Apartment - Hourly" at bounding box center [187, 202] width 126 height 45
copy link "Marc Brodherson"
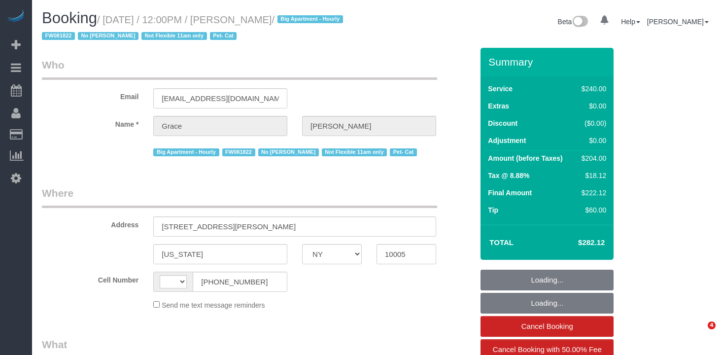
select select "NY"
select select "number:89"
select select "number:90"
select select "number:14"
select select "number:5"
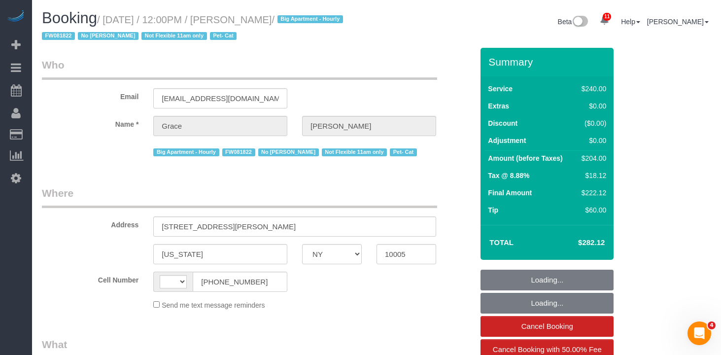
select select "string:US"
select select "object:886"
select select "180"
select select "spot1"
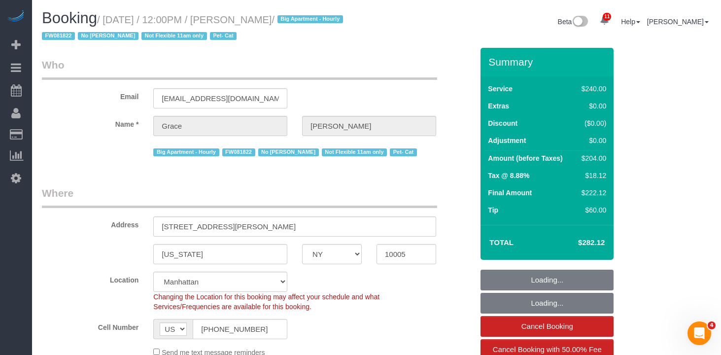
select select "string:stripe-pm_1J7Nir4VGloSiKo7YfTDYo6F"
select select "object:1394"
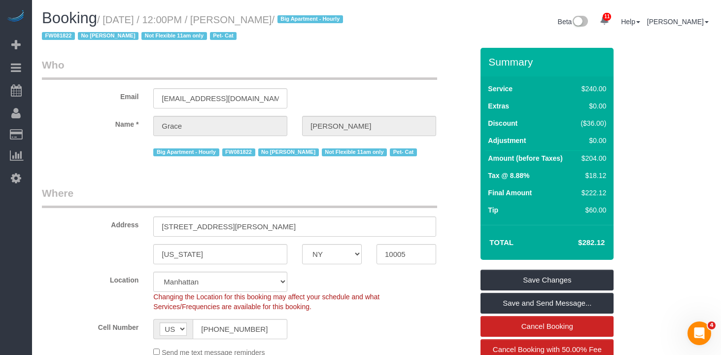
click at [292, 17] on small "/ August 19, 2025 / 12:00PM / Grace Lehman / Big Apartment - Hourly FW081822 No…" at bounding box center [194, 28] width 304 height 28
drag, startPoint x: 291, startPoint y: 20, endPoint x: 111, endPoint y: 21, distance: 179.8
click at [111, 21] on small "/ August 19, 2025 / 12:00PM / Grace Lehman / Big Apartment - Hourly FW081822 No…" at bounding box center [194, 28] width 304 height 28
copy small "August 19, 2025 / 12:00PM / Grace Lehman"
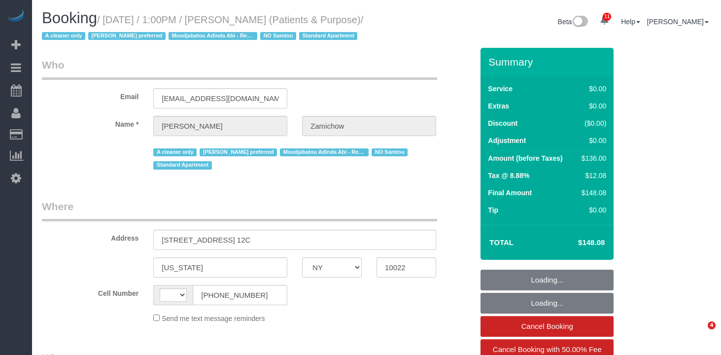
select select "NY"
select select "string:US"
select select "string:stripe-pm_1QChMk4VGloSiKo73YhVfFtE"
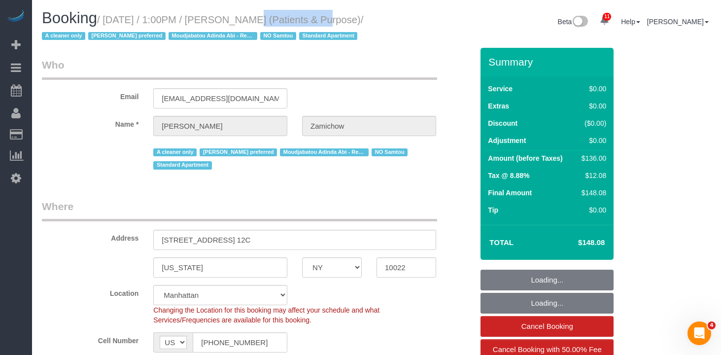
select select "object:1001"
select select "1"
select select "spot1"
select select "number:89"
select select "number:90"
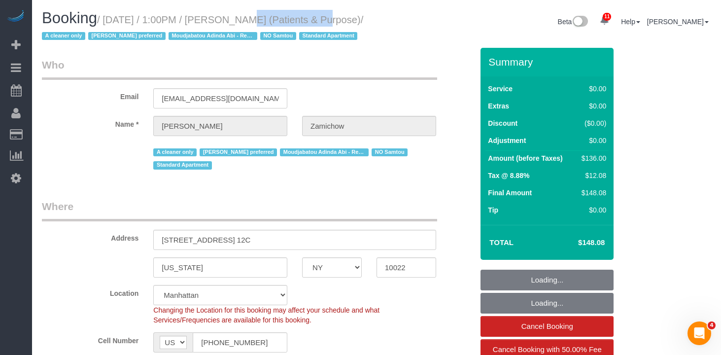
select select "number:15"
select select "number:7"
select select "1"
drag, startPoint x: 315, startPoint y: 21, endPoint x: 237, endPoint y: 17, distance: 77.9
click at [237, 17] on small "/ August 19, 2025 / 1:00PM / Audrey Zamichow (Patients & Purpose) / A cleaner o…" at bounding box center [202, 28] width 321 height 28
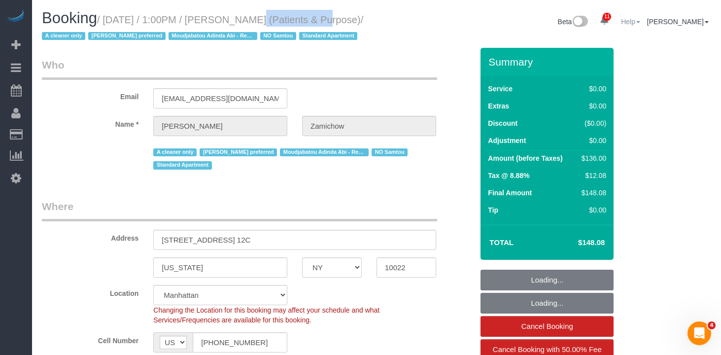
copy small "Audrey Zamichow"
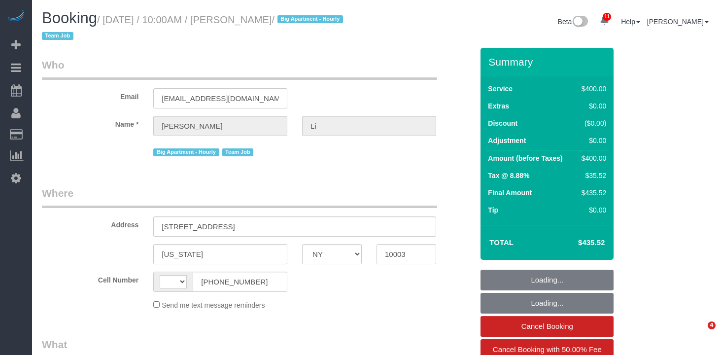
select select "NY"
select select "number:58"
select select "number:77"
select select "number:15"
select select "number:5"
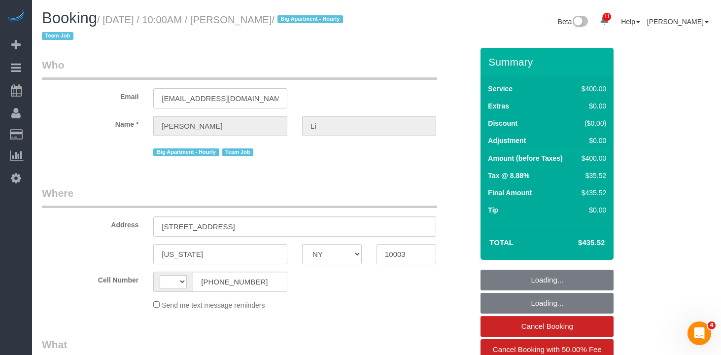
select select "string:[GEOGRAPHIC_DATA]"
select select "string:stripe-pm_1PnXaH4VGloSiKo7zAqKxqVO"
select select "2"
select select "150"
select select "spot1"
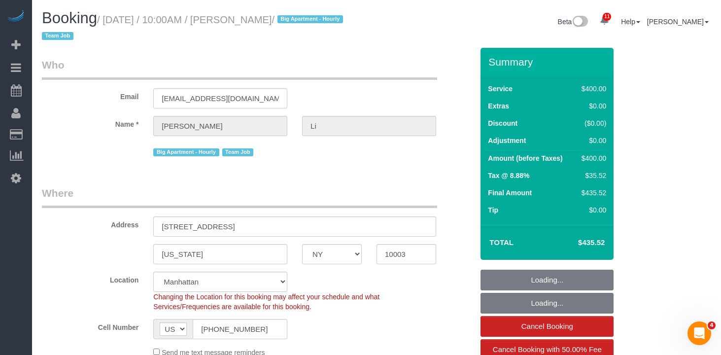
select select "object:1383"
drag, startPoint x: 290, startPoint y: 20, endPoint x: 112, endPoint y: 24, distance: 177.9
click at [111, 23] on small "/ August 20, 2025 / 10:00AM / Nicholas Li / Big Apartment - Hourly Team Job" at bounding box center [194, 28] width 304 height 28
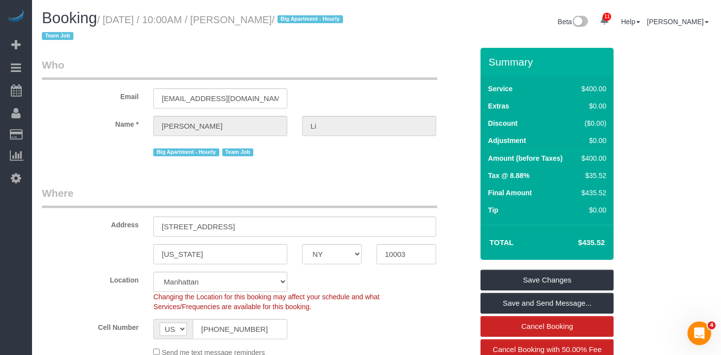
copy small "August 20, 2025 / 10:00AM / Nicholas Li"
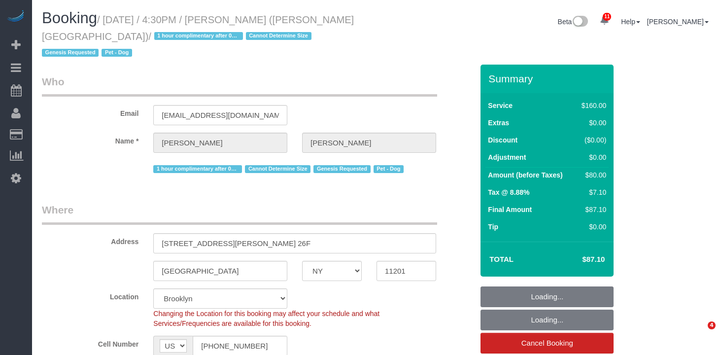
select select "NY"
select select "number:89"
select select "number:90"
select select "number:13"
select select "number:5"
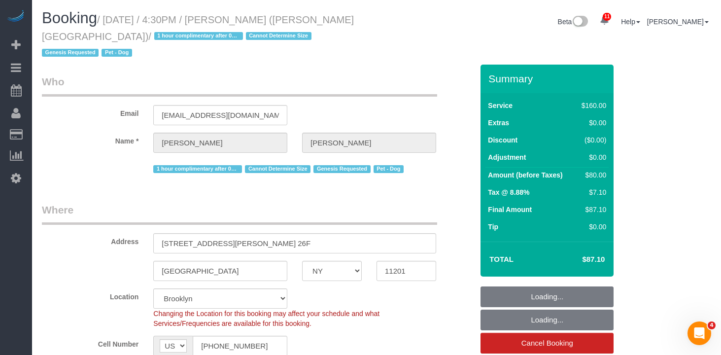
select select "object:1422"
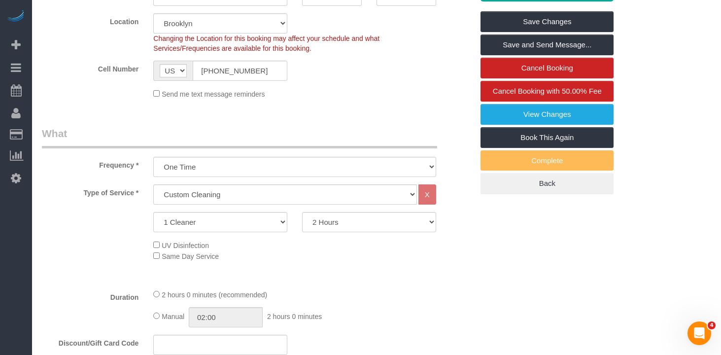
scroll to position [250, 0]
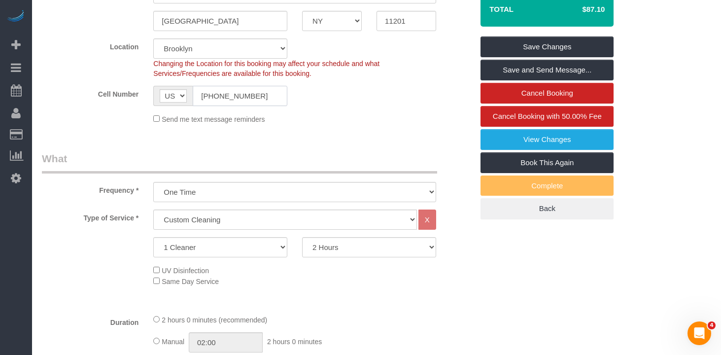
click at [214, 86] on input "(617) 637-2947" at bounding box center [240, 96] width 95 height 20
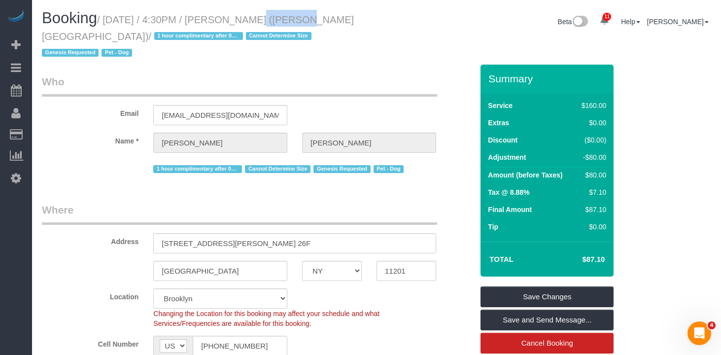
drag, startPoint x: 278, startPoint y: 20, endPoint x: 237, endPoint y: 22, distance: 40.9
click at [237, 22] on small "/ August 19, 2025 / 4:30PM / Josh Lee (Fordham University) / 1 hour complimenta…" at bounding box center [198, 36] width 312 height 44
copy small "Josh Lee"
drag, startPoint x: 306, startPoint y: 67, endPoint x: 125, endPoint y: 45, distance: 182.1
click at [305, 74] on legend "Who" at bounding box center [239, 85] width 395 height 22
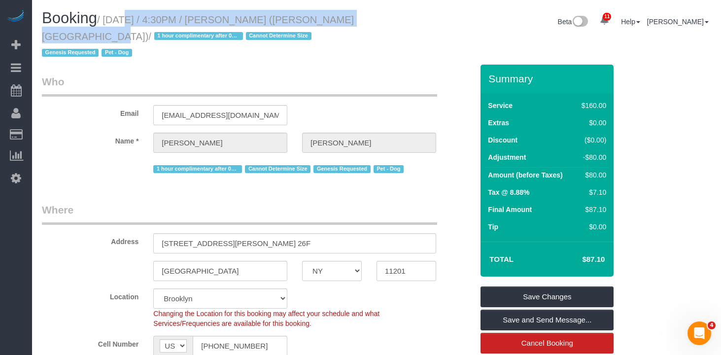
drag, startPoint x: 87, startPoint y: 33, endPoint x: 110, endPoint y: 18, distance: 27.3
click at [110, 18] on small "/ August 19, 2025 / 4:30PM / Josh Lee (Fordham University) / 1 hour complimenta…" at bounding box center [198, 36] width 312 height 44
copy small "August 19, 2025 / 4:30PM / Josh Lee (Fordham University)"
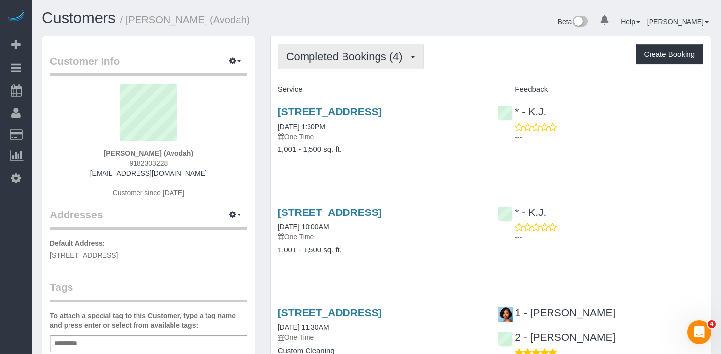
click at [351, 61] on span "Completed Bookings (4)" at bounding box center [346, 56] width 121 height 12
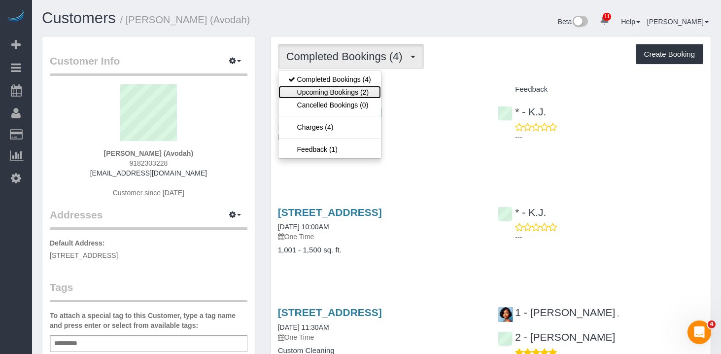
click at [348, 97] on link "Upcoming Bookings (2)" at bounding box center [329, 92] width 102 height 13
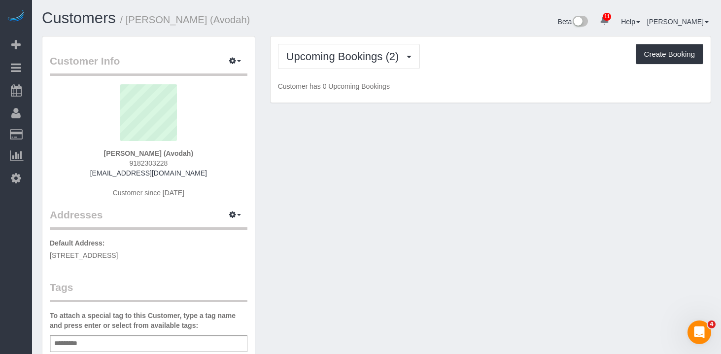
click at [475, 48] on div "Upcoming Bookings (2) Completed Bookings (4) Upcoming Bookings (2) Cancelled Bo…" at bounding box center [490, 56] width 425 height 25
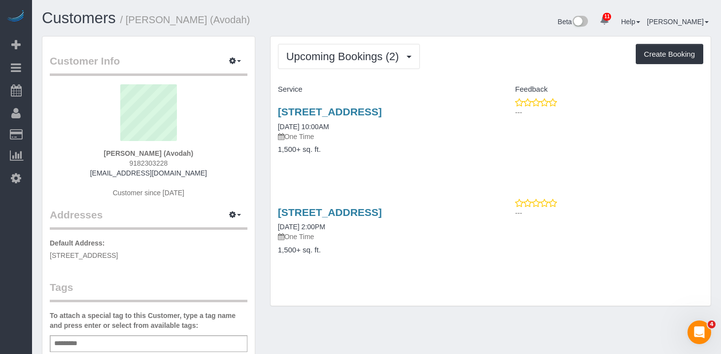
click at [326, 173] on div "[STREET_ADDRESS] [DATE] 10:00AM One Time 1,500+ sq. ft." at bounding box center [380, 136] width 220 height 76
click at [347, 113] on link "[STREET_ADDRESS]" at bounding box center [330, 111] width 104 height 11
click at [336, 218] on link "[STREET_ADDRESS]" at bounding box center [330, 211] width 104 height 11
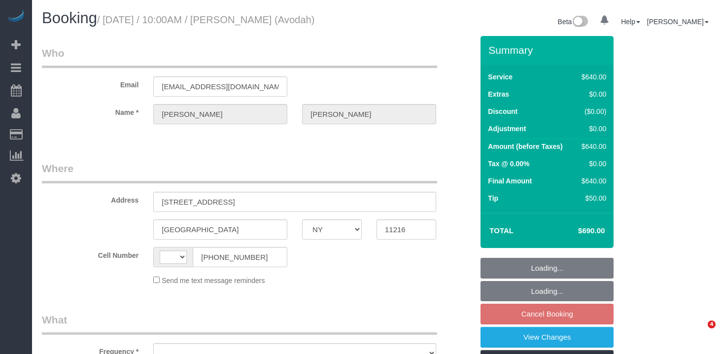
select select "NY"
select select "object:424"
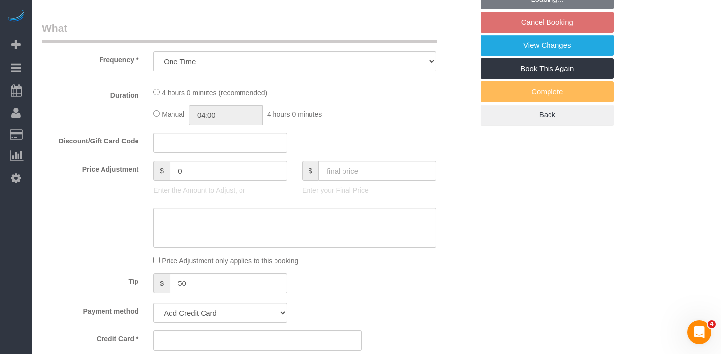
select select "string:[GEOGRAPHIC_DATA]"
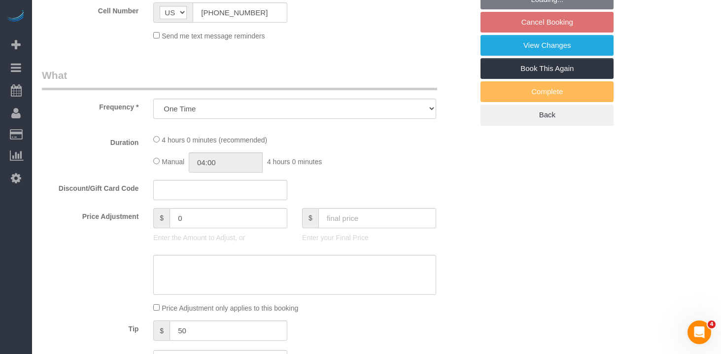
scroll to position [295, 0]
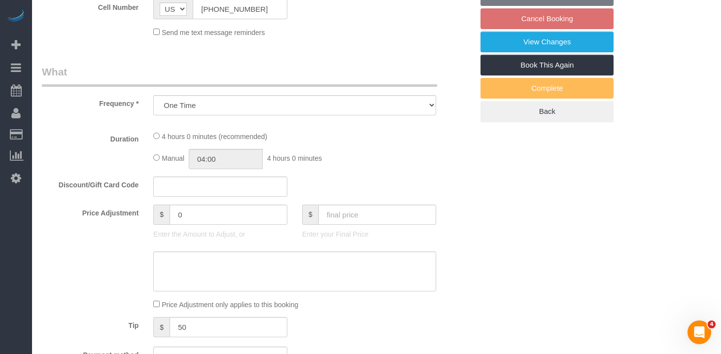
select select "object:855"
select select "spot3"
select select "number:89"
select select "number:90"
select select "number:15"
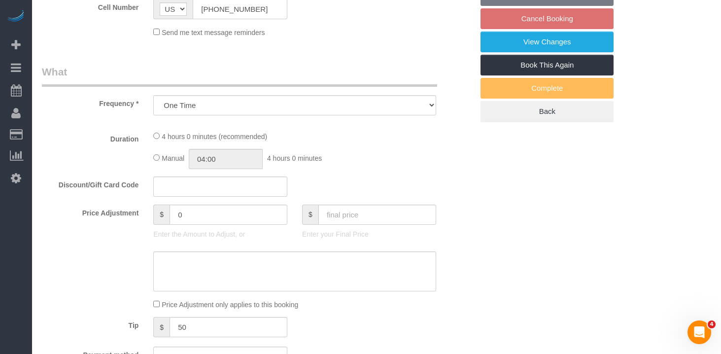
select select "number:5"
select select "string:stripe-pm_1P9Z994VGloSiKo7Unzl3m8n"
select select "240"
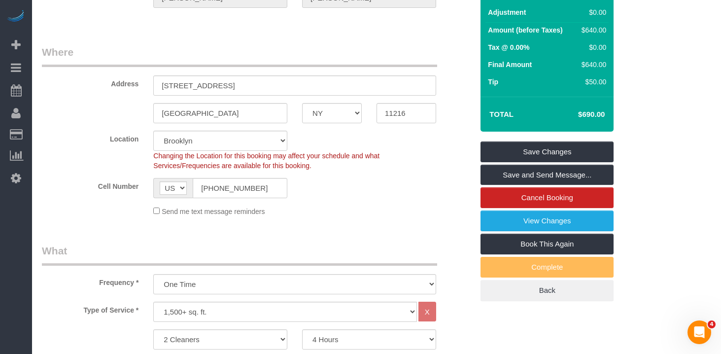
scroll to position [0, 0]
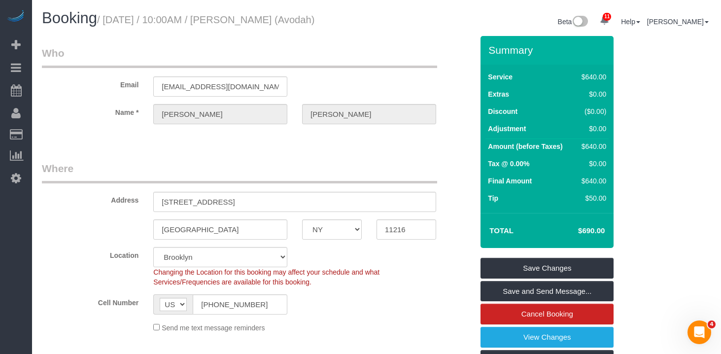
click at [365, 140] on fieldset "Who Email jstiftel@avodah.net Name * Justine Stiftel" at bounding box center [257, 94] width 431 height 96
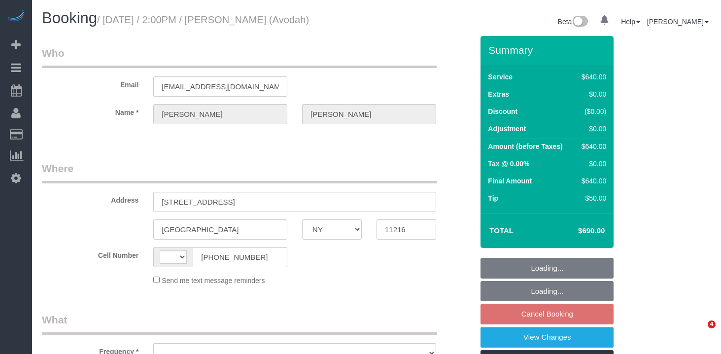
select select "NY"
select select "string:[GEOGRAPHIC_DATA]"
select select "object:671"
select select "number:89"
select select "number:90"
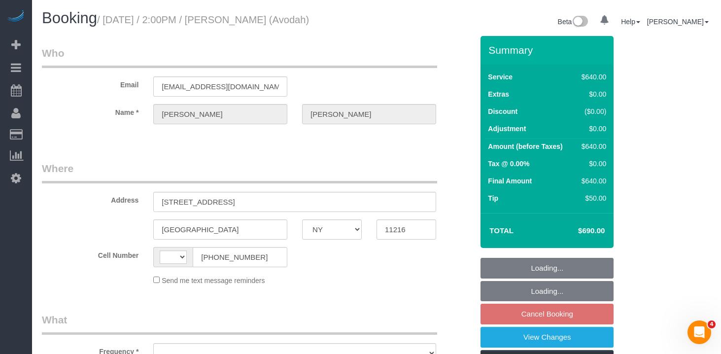
select select "number:15"
select select "number:5"
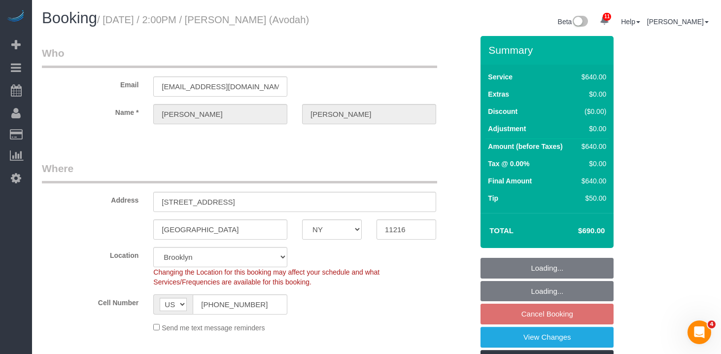
select select "string:stripe-pm_1P9Z994VGloSiKo7Unzl3m8n"
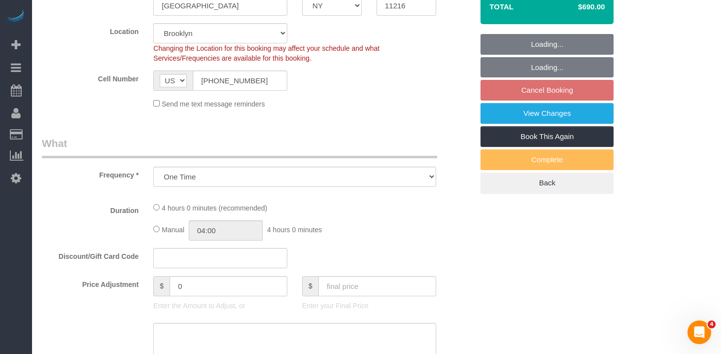
select select "240"
select select "spot7"
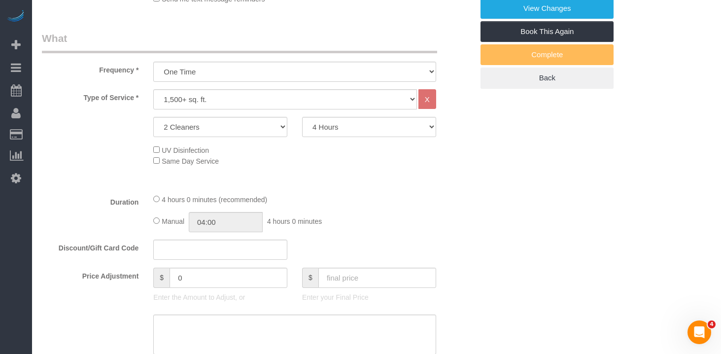
scroll to position [349, 0]
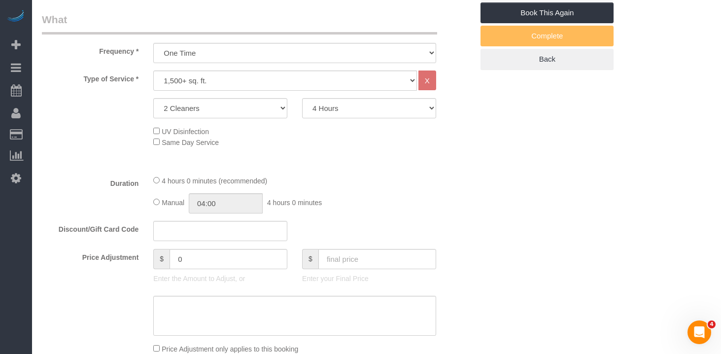
select select "object:1342"
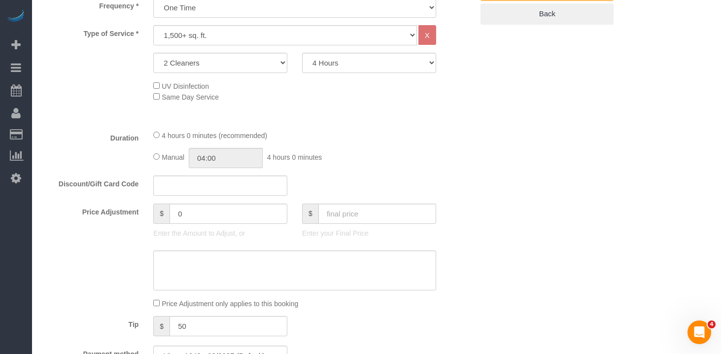
scroll to position [395, 0]
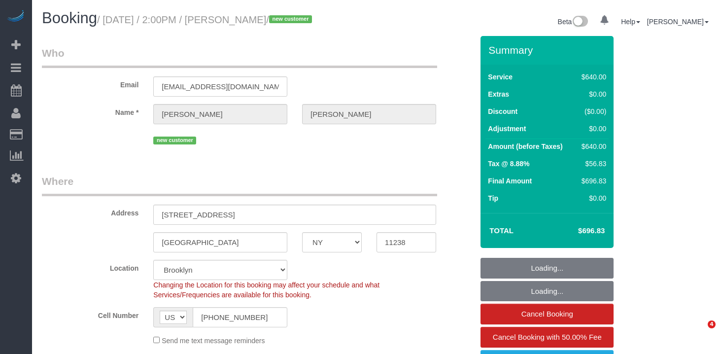
select select "NY"
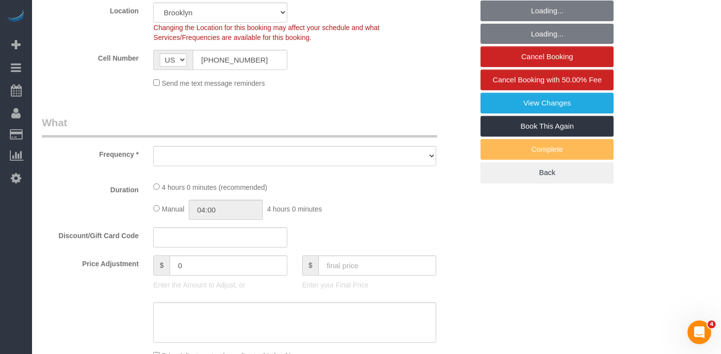
select select "string:stripe-pm_1RxuW84VGloSiKo7KBIWeOck"
select select "number:58"
select select "number:75"
select select "number:15"
select select "number:5"
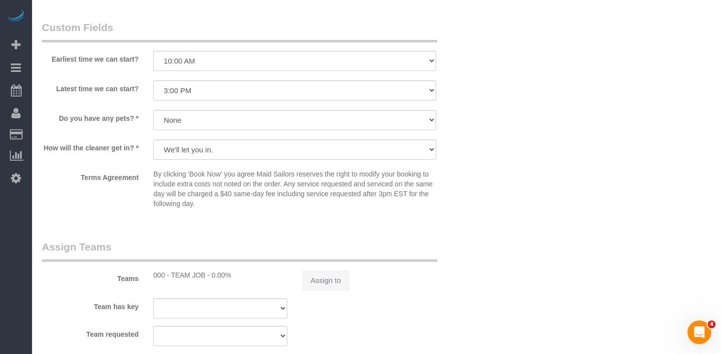
select select "object:870"
select select "spot1"
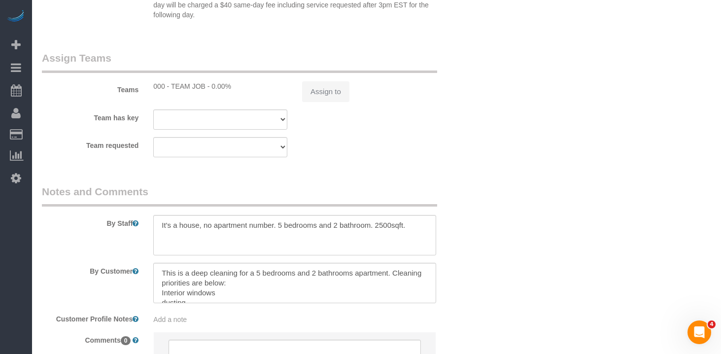
select select "240"
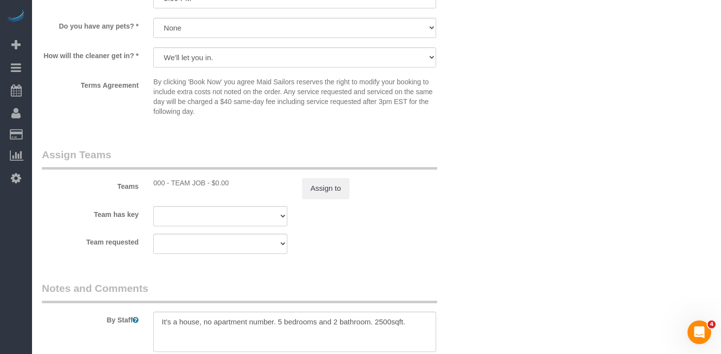
select select "object:1363"
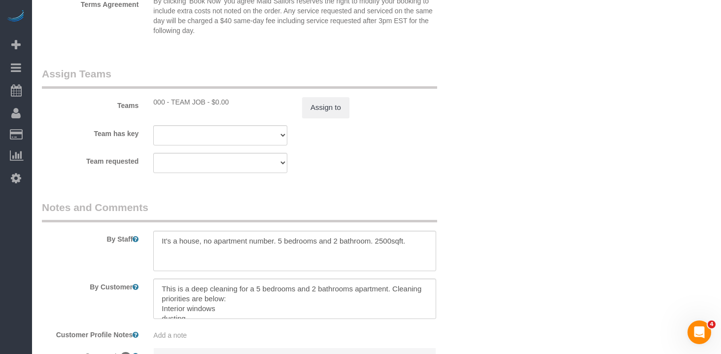
scroll to position [1036, 0]
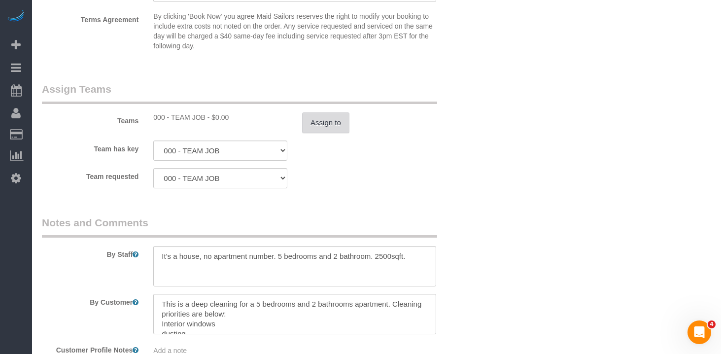
click at [319, 124] on button "Assign to" at bounding box center [325, 122] width 47 height 21
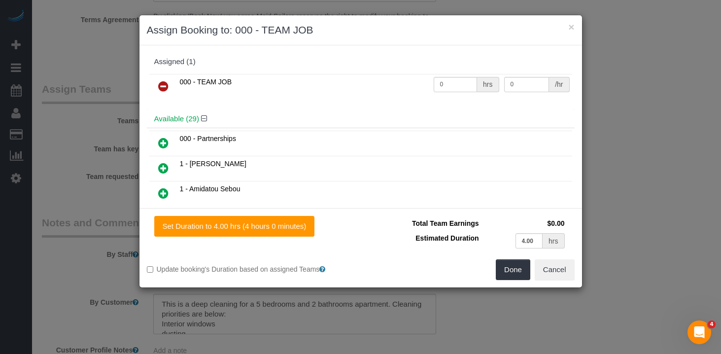
click at [159, 81] on icon at bounding box center [163, 86] width 10 height 12
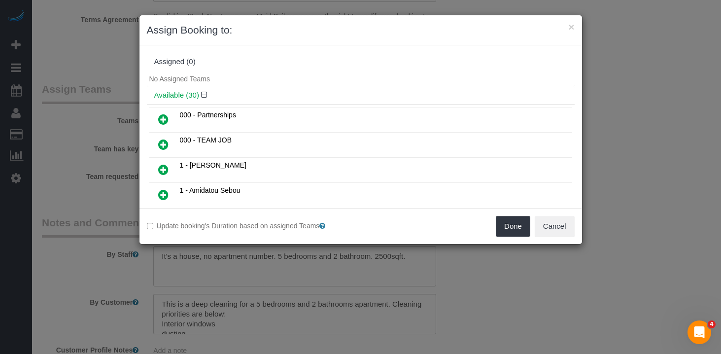
scroll to position [1927, 0]
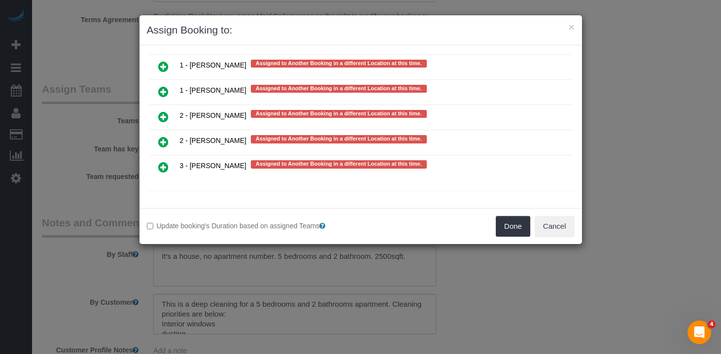
click at [163, 139] on icon at bounding box center [163, 142] width 10 height 12
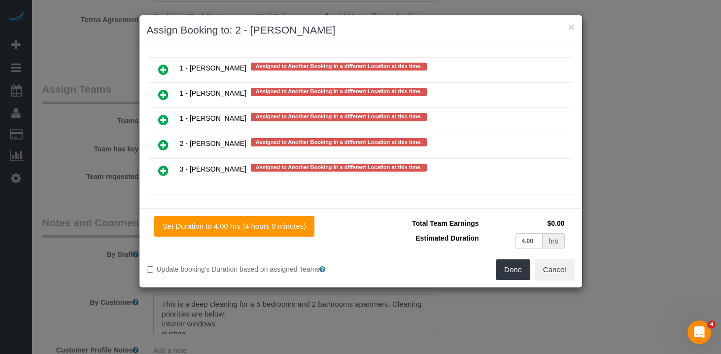
scroll to position [566, 0]
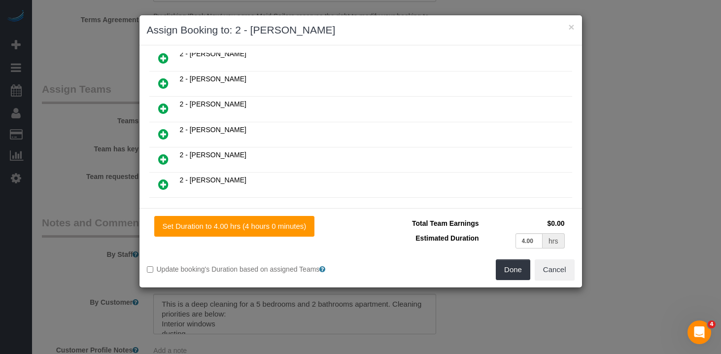
drag, startPoint x: 162, startPoint y: 131, endPoint x: 179, endPoint y: 122, distance: 19.4
click at [162, 131] on icon at bounding box center [163, 134] width 10 height 12
click at [165, 132] on icon at bounding box center [163, 134] width 10 height 12
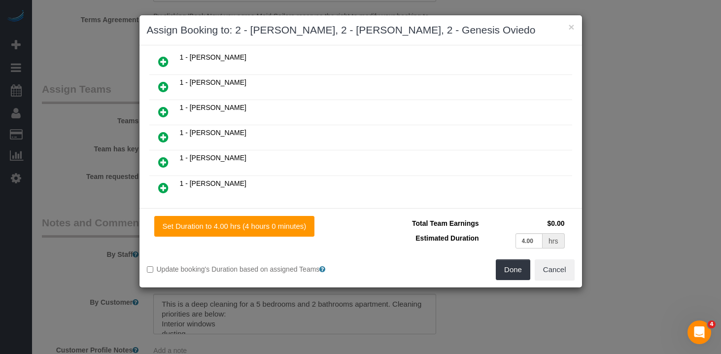
scroll to position [0, 0]
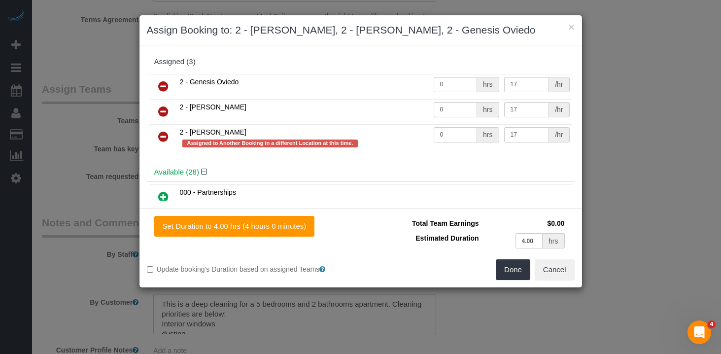
click at [164, 138] on icon at bounding box center [163, 137] width 10 height 12
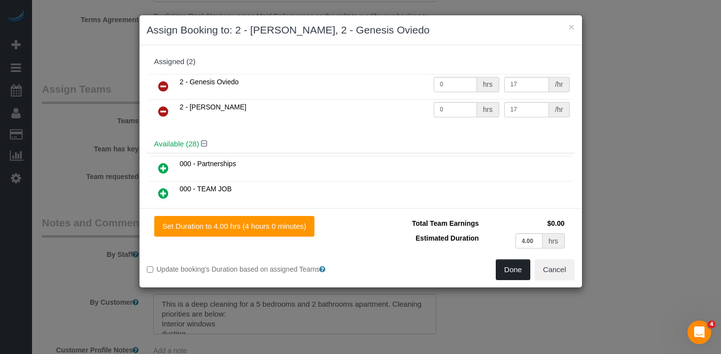
click at [500, 275] on button "Done" at bounding box center [513, 269] width 34 height 21
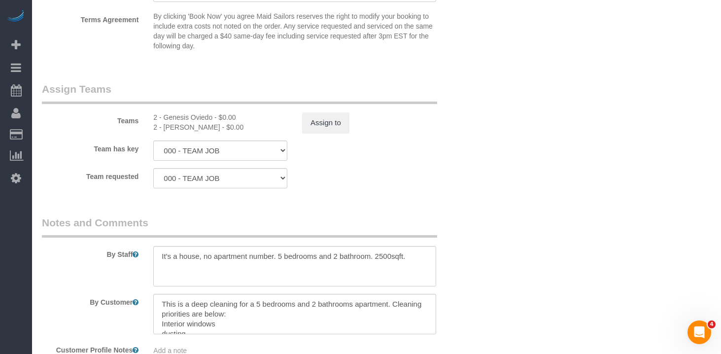
click at [386, 168] on div "Team requested 000 - TEAM JOB 000- [PERSON_NAME] 000 - Partnerships 1 - [PERSON…" at bounding box center [257, 178] width 446 height 20
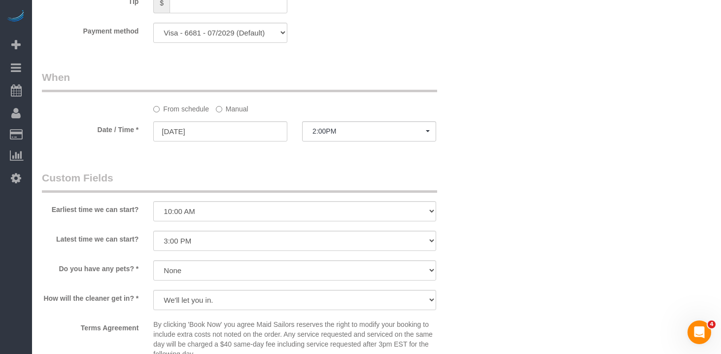
scroll to position [727, 0]
click at [372, 124] on button "2:00PM" at bounding box center [369, 133] width 134 height 20
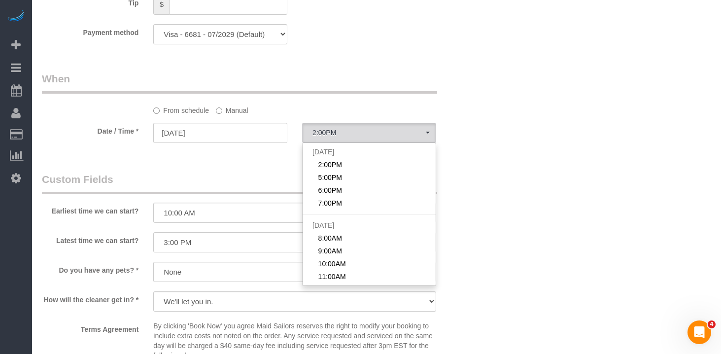
drag, startPoint x: 243, startPoint y: 107, endPoint x: 245, endPoint y: 115, distance: 8.1
click at [243, 108] on label "Manual" at bounding box center [232, 108] width 33 height 13
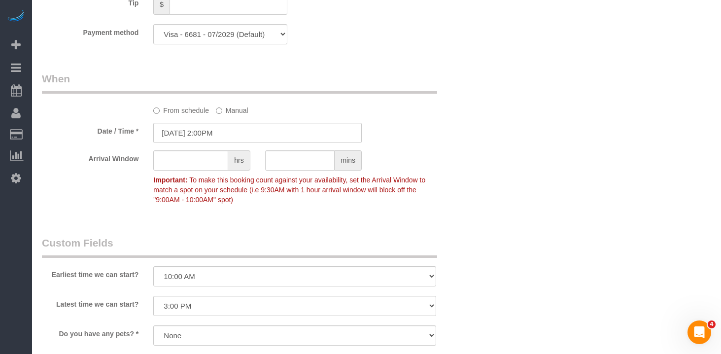
drag, startPoint x: 246, startPoint y: 118, endPoint x: 253, endPoint y: 139, distance: 22.3
click at [246, 119] on sui-booking-spot "From schedule Manual Date / Time * [DATE] 2:00PM Arrival Window hrs mins Import…" at bounding box center [257, 139] width 431 height 137
click at [268, 130] on input "[DATE] 2:00PM" at bounding box center [257, 133] width 208 height 20
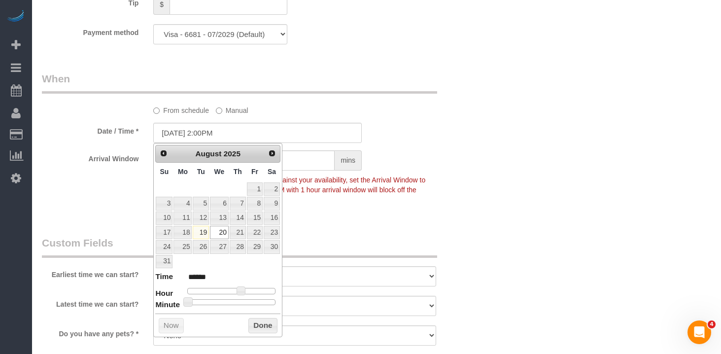
type input "[DATE] 12:00PM"
type input "*******"
click at [232, 291] on div at bounding box center [231, 291] width 88 height 6
click at [261, 321] on button "Done" at bounding box center [262, 326] width 29 height 16
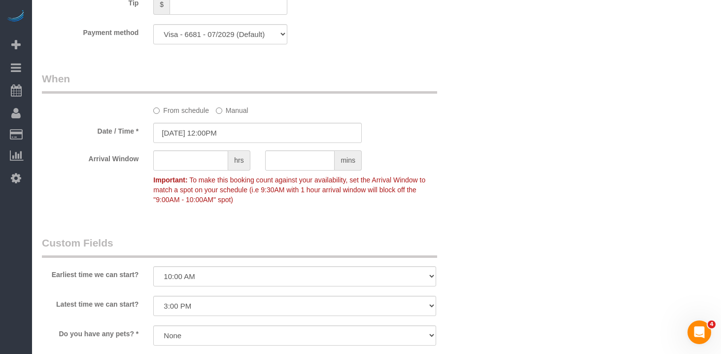
click at [495, 142] on div "Who Email [EMAIL_ADDRESS][DOMAIN_NAME] Name * [PERSON_NAME] new customer Where …" at bounding box center [376, 64] width 669 height 1510
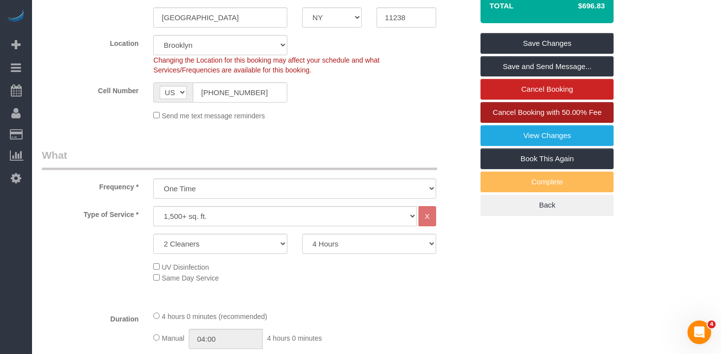
scroll to position [227, 0]
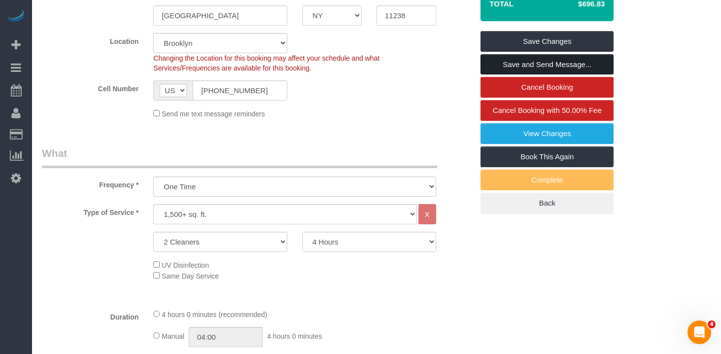
click at [502, 65] on link "Save and Send Message..." at bounding box center [546, 64] width 133 height 21
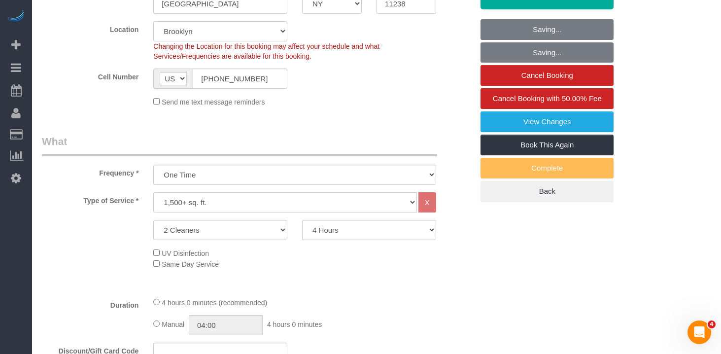
scroll to position [0, 0]
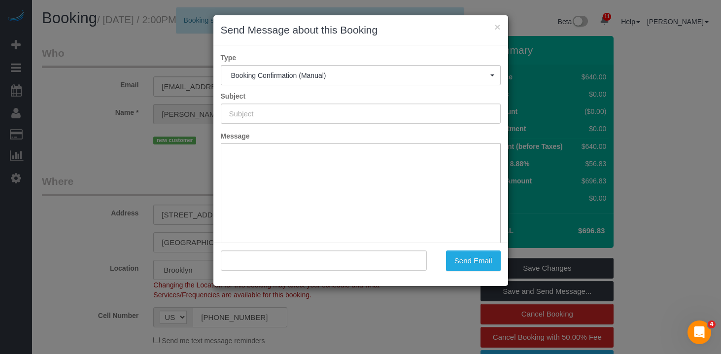
type input "Cleaning Confirmed for [DATE] 12:00pm"
type input ""[PERSON_NAME]" <[EMAIL_ADDRESS][DOMAIN_NAME]>"
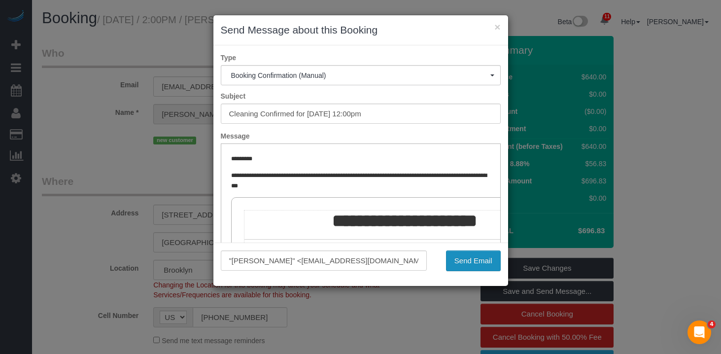
click at [479, 265] on button "Send Email" at bounding box center [473, 260] width 55 height 21
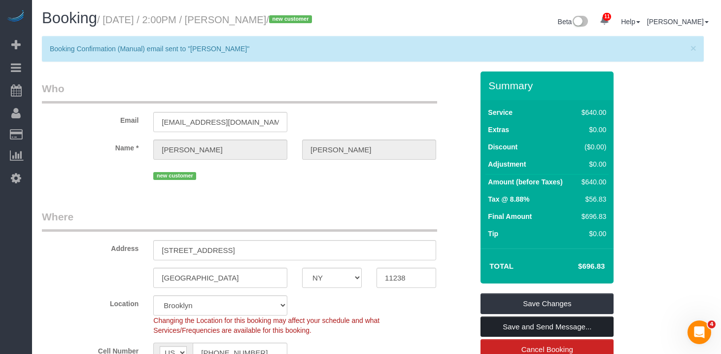
scroll to position [131, 0]
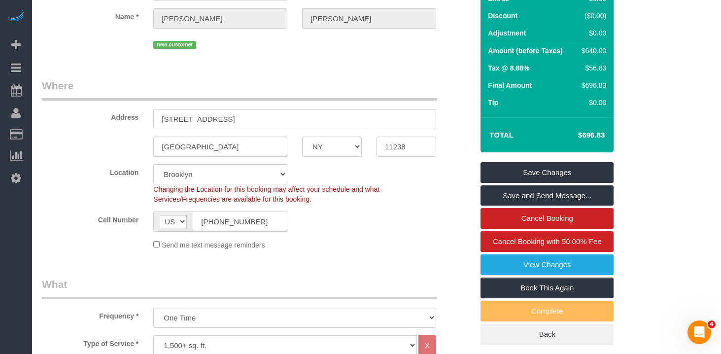
click at [229, 223] on input "[PHONE_NUMBER]" at bounding box center [240, 221] width 95 height 20
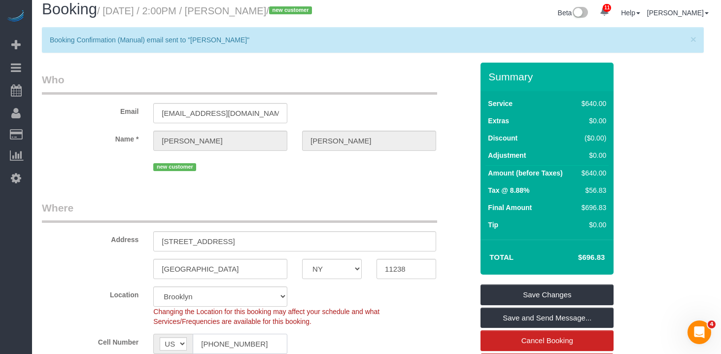
scroll to position [0, 0]
